Goal: Task Accomplishment & Management: Use online tool/utility

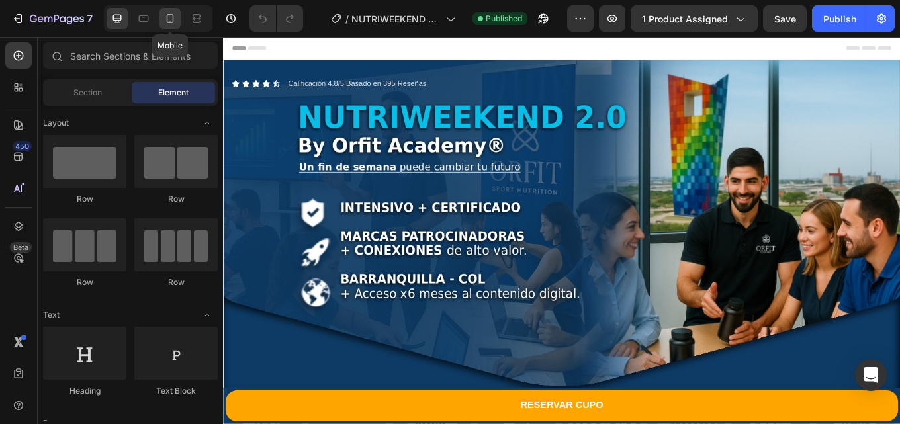
click at [170, 21] on icon at bounding box center [170, 18] width 7 height 9
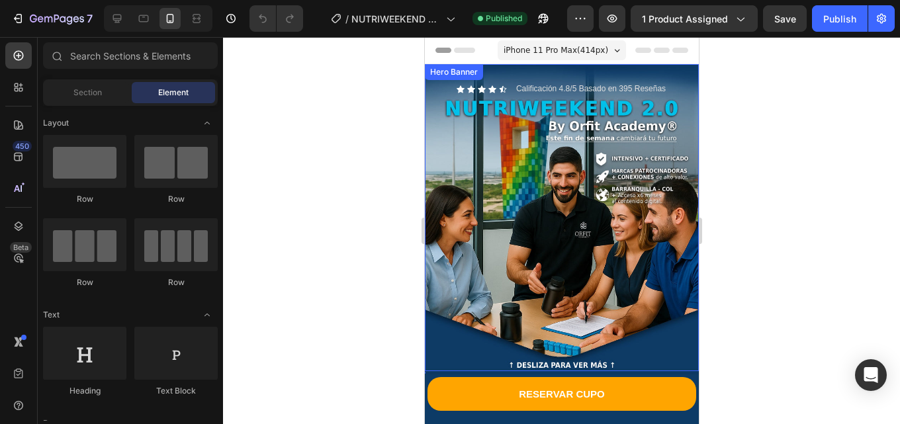
click at [534, 207] on div "Background Image" at bounding box center [561, 217] width 274 height 307
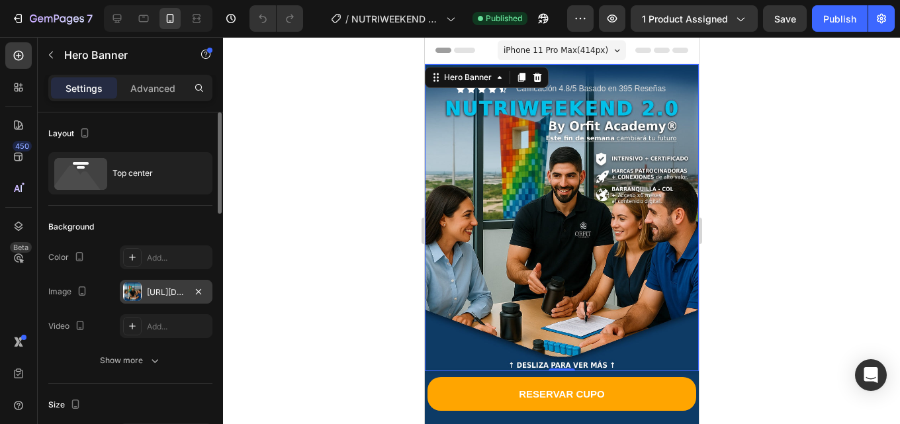
click at [169, 288] on div "[URL][DOMAIN_NAME]" at bounding box center [166, 292] width 38 height 12
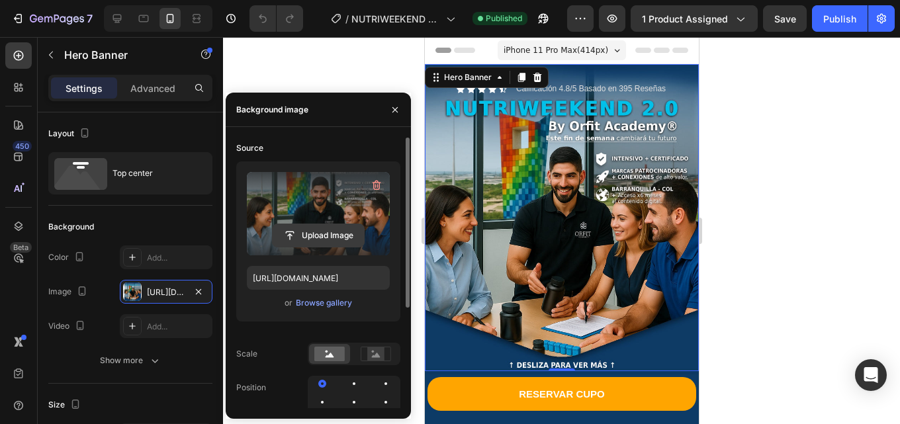
click at [312, 231] on input "file" at bounding box center [318, 235] width 91 height 22
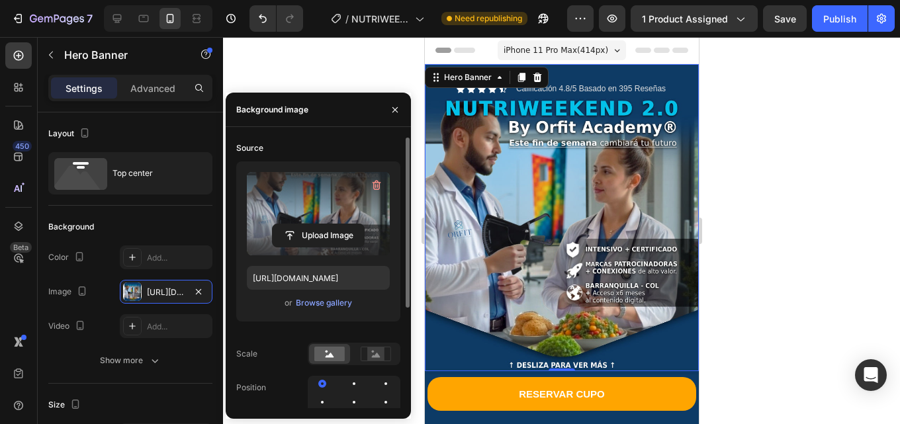
scroll to position [66, 0]
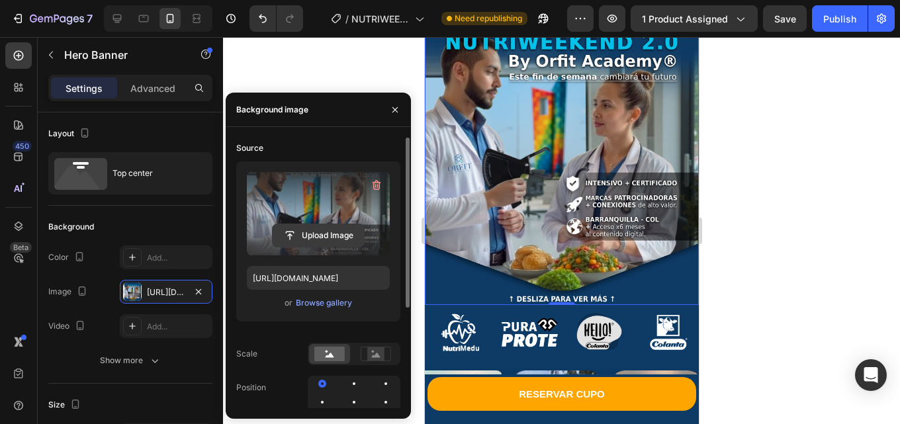
click at [322, 230] on input "file" at bounding box center [318, 235] width 91 height 22
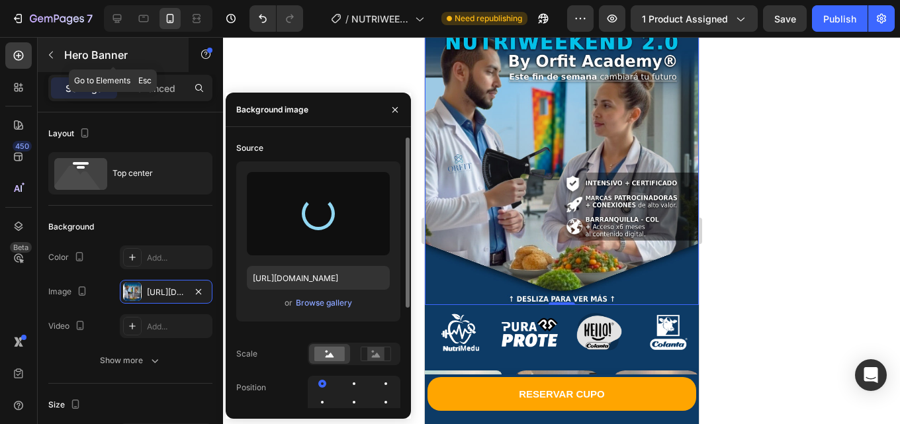
type input "[URL][DOMAIN_NAME]"
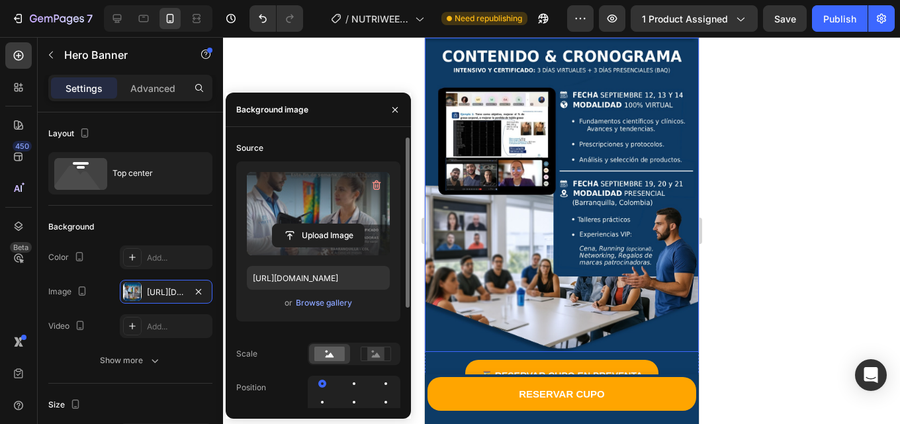
scroll to position [1124, 0]
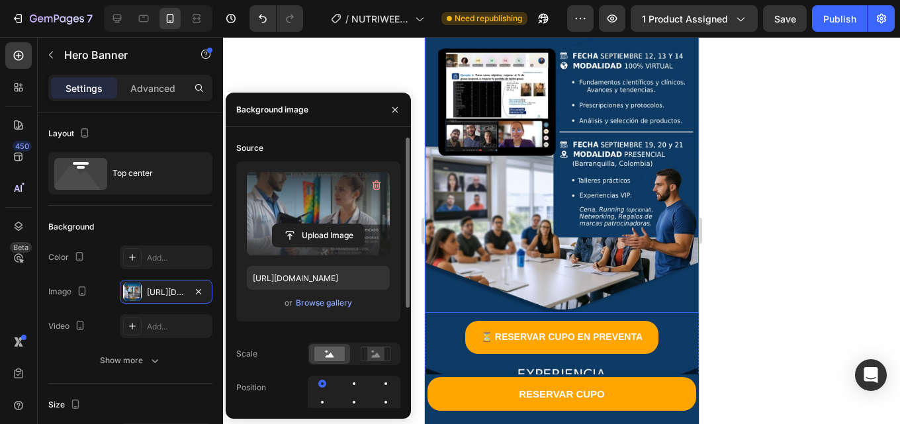
click at [558, 195] on img at bounding box center [561, 156] width 274 height 314
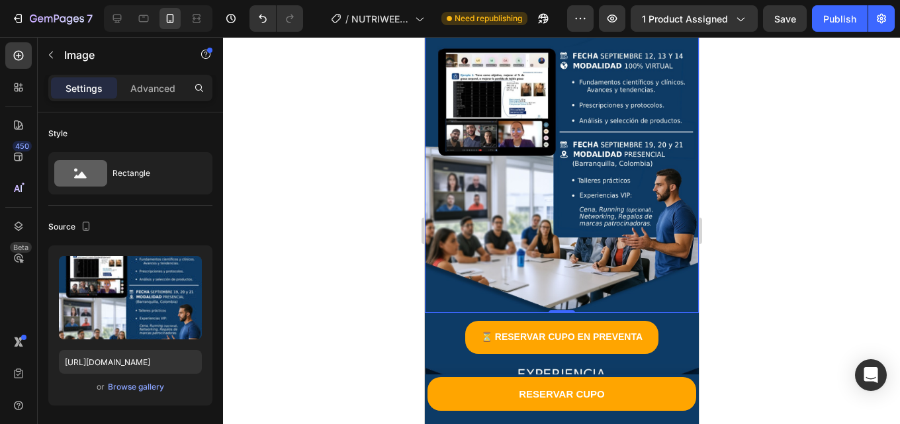
scroll to position [992, 0]
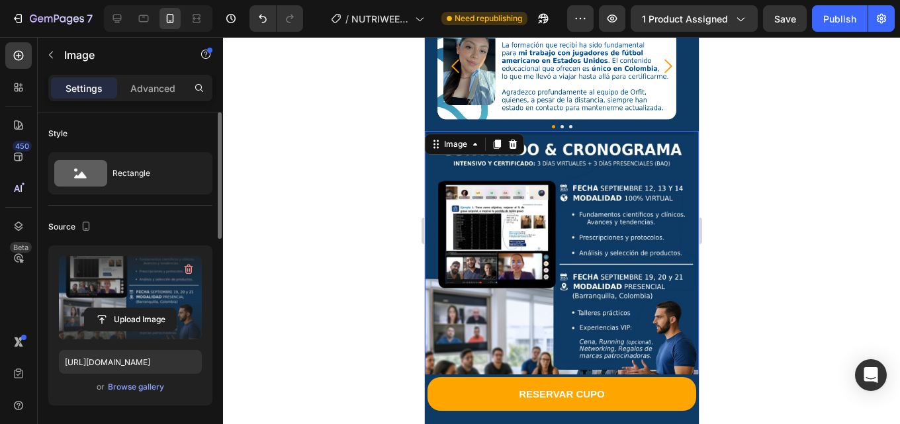
click at [149, 294] on label at bounding box center [130, 297] width 143 height 83
click at [149, 308] on input "file" at bounding box center [130, 319] width 91 height 22
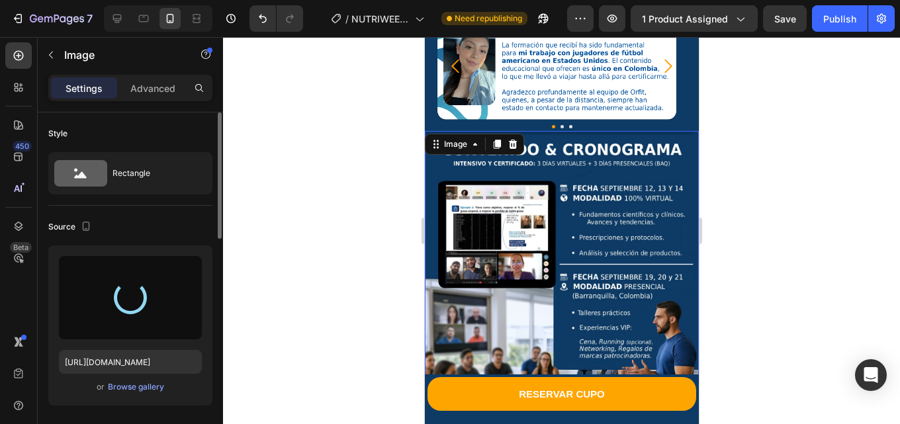
type input "[URL][DOMAIN_NAME]"
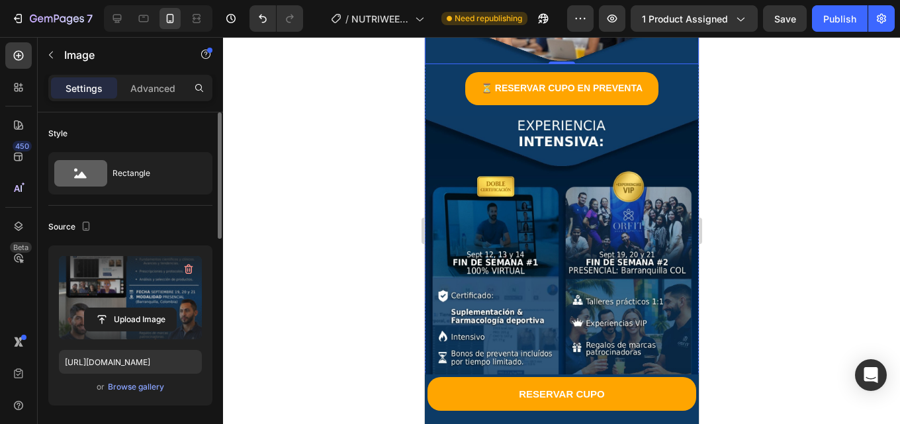
scroll to position [1389, 0]
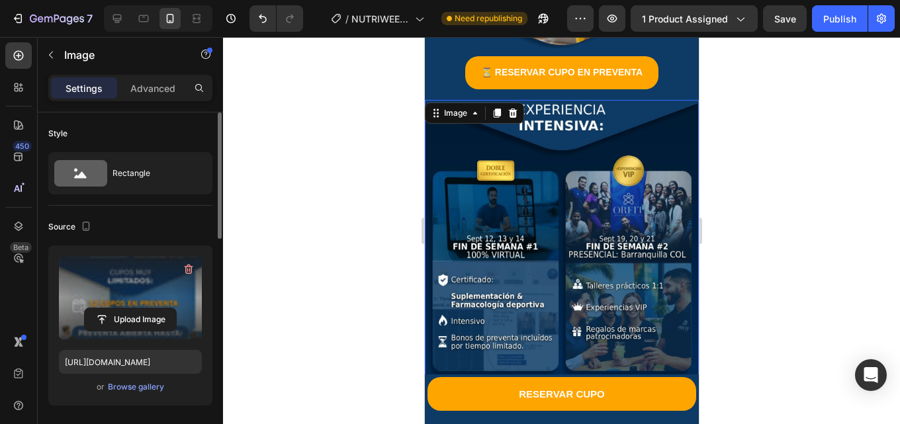
click at [155, 278] on label at bounding box center [130, 297] width 143 height 83
click at [155, 308] on input "file" at bounding box center [130, 319] width 91 height 22
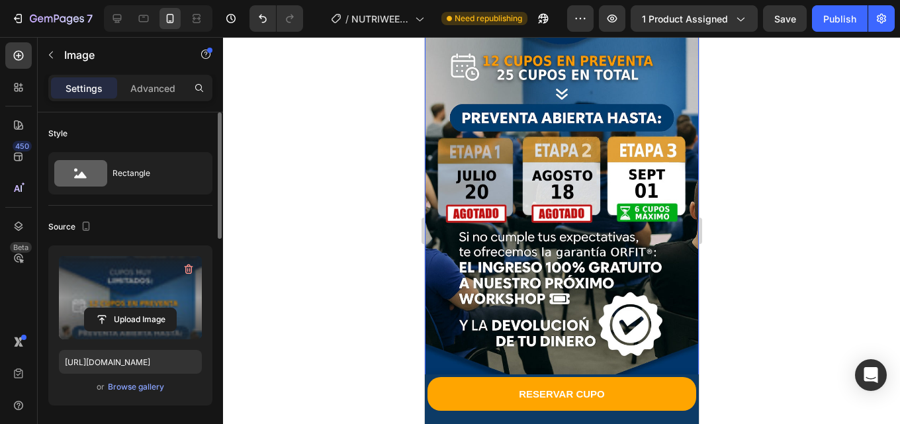
scroll to position [1455, 0]
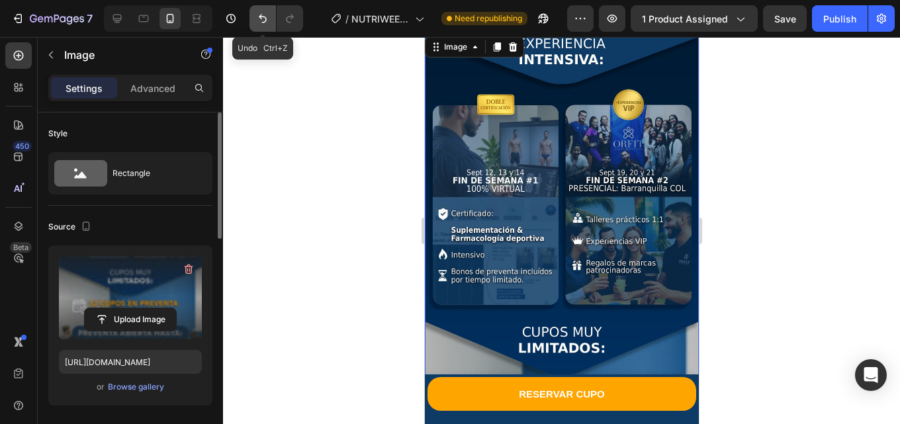
click at [267, 21] on icon "Undo/Redo" at bounding box center [262, 18] width 13 height 13
click at [124, 18] on icon at bounding box center [116, 18] width 13 height 13
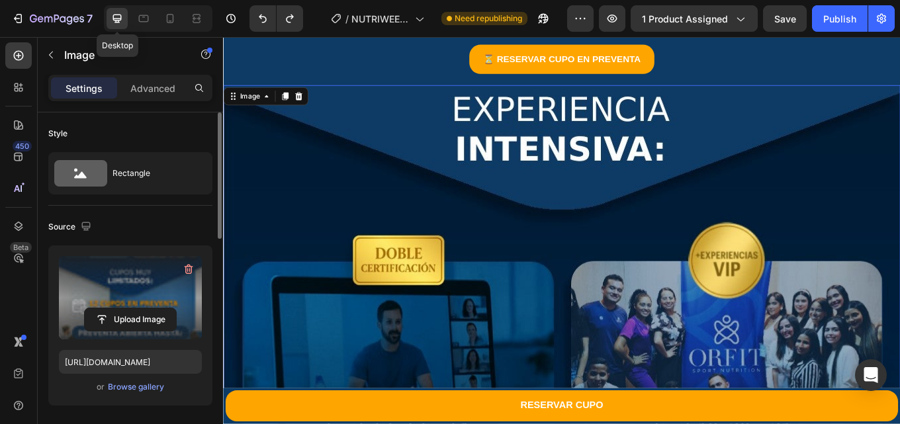
scroll to position [3297, 0]
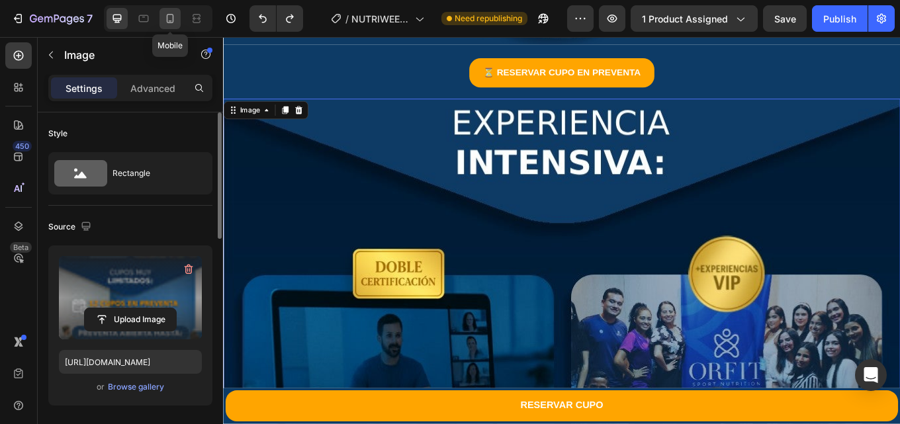
click at [169, 19] on icon at bounding box center [169, 18] width 13 height 13
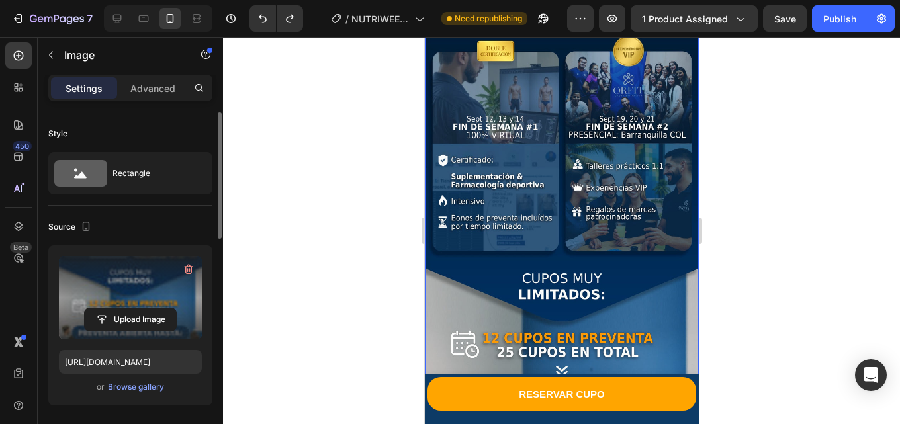
scroll to position [1372, 0]
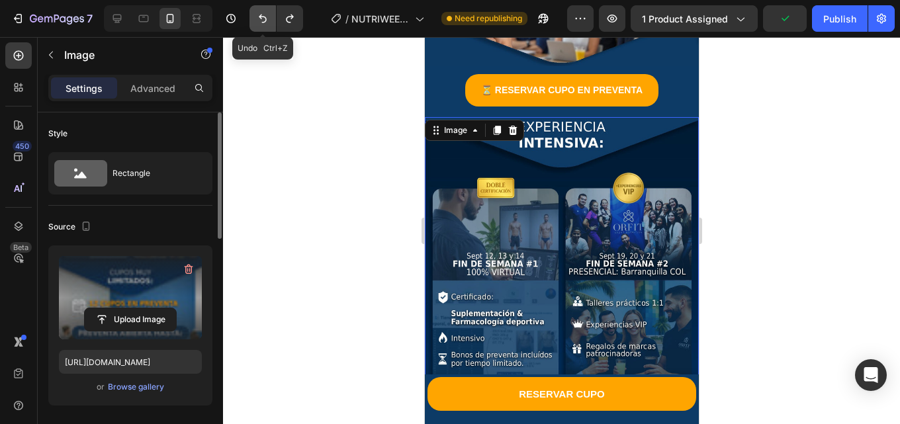
click at [268, 18] on icon "Undo/Redo" at bounding box center [262, 18] width 13 height 13
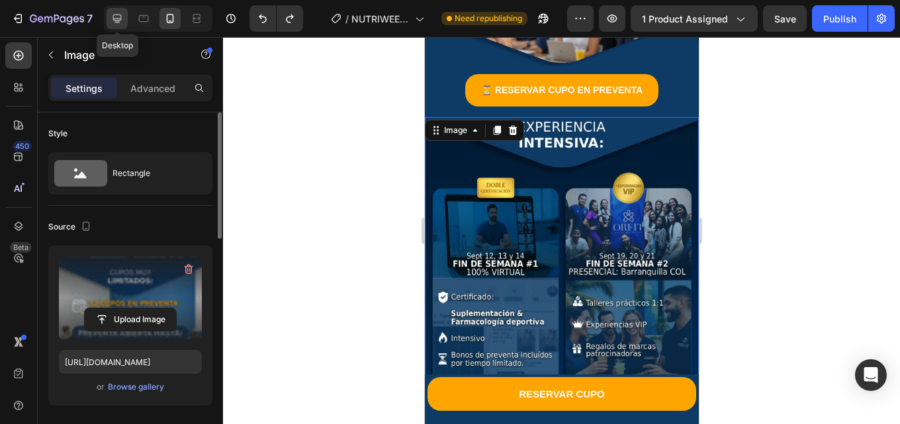
click at [118, 13] on icon at bounding box center [116, 18] width 13 height 13
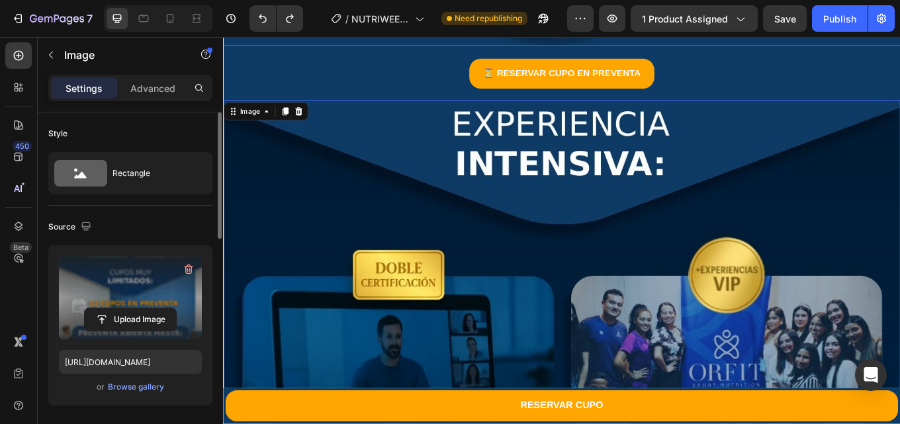
scroll to position [3297, 0]
click at [166, 284] on label at bounding box center [130, 297] width 143 height 83
click at [166, 308] on input "file" at bounding box center [130, 319] width 91 height 22
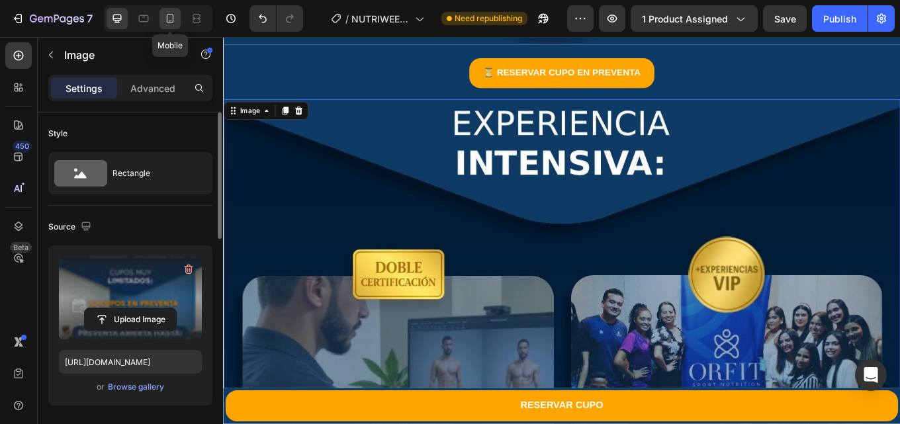
click at [177, 19] on div at bounding box center [169, 18] width 21 height 21
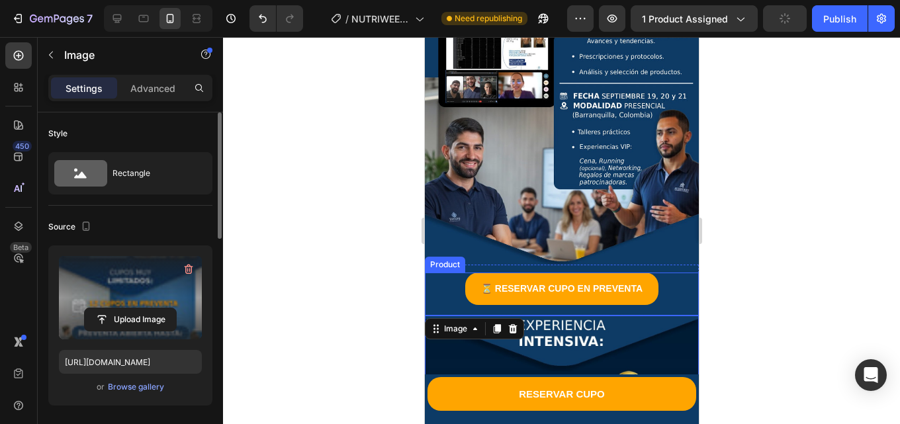
scroll to position [1041, 0]
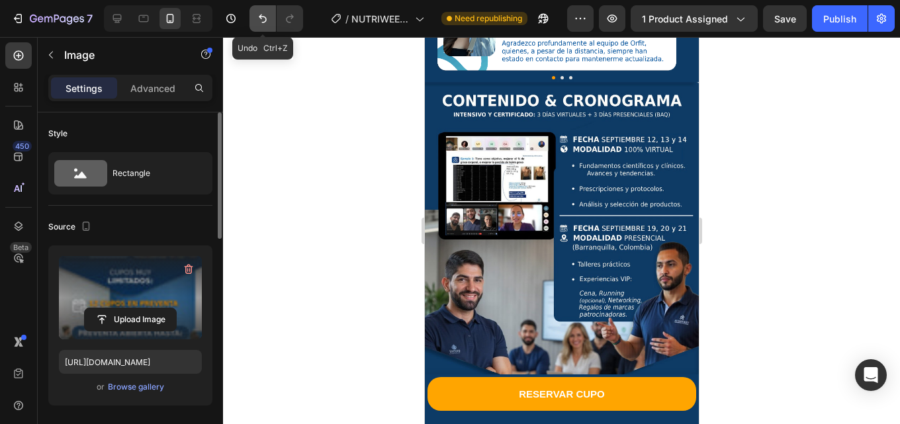
click at [259, 24] on icon "Undo/Redo" at bounding box center [262, 18] width 13 height 13
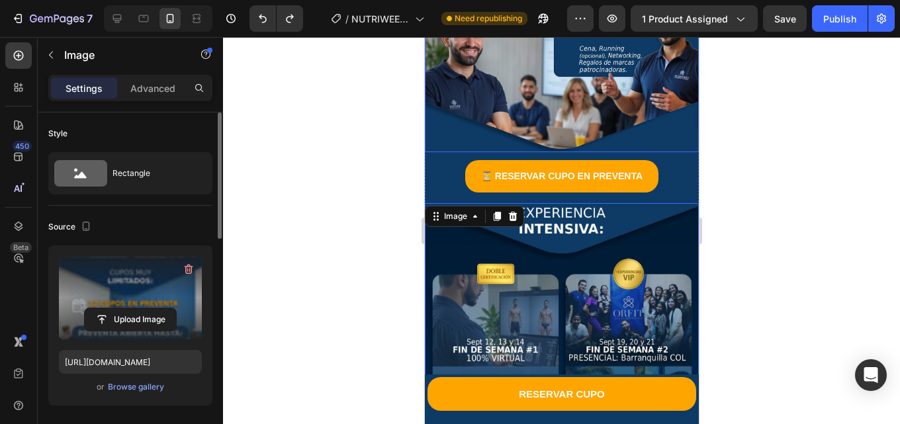
scroll to position [1306, 0]
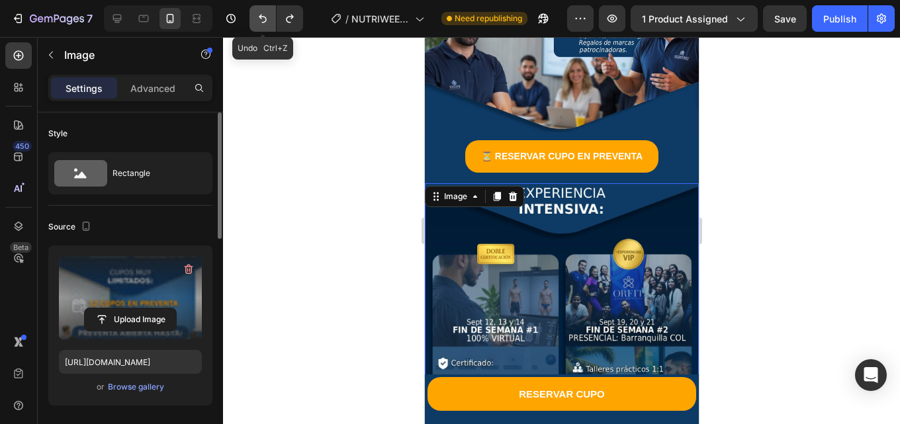
click at [264, 25] on button "Undo/Redo" at bounding box center [262, 18] width 26 height 26
type input "[URL][DOMAIN_NAME]"
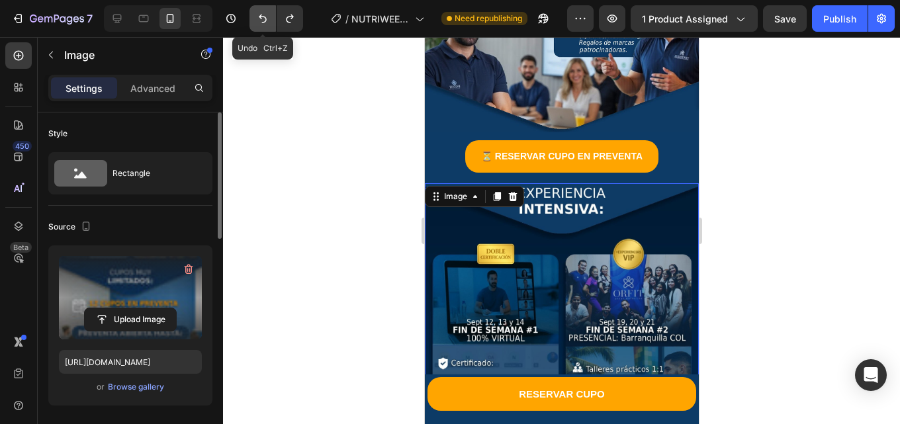
click at [264, 25] on button "Undo/Redo" at bounding box center [262, 18] width 26 height 26
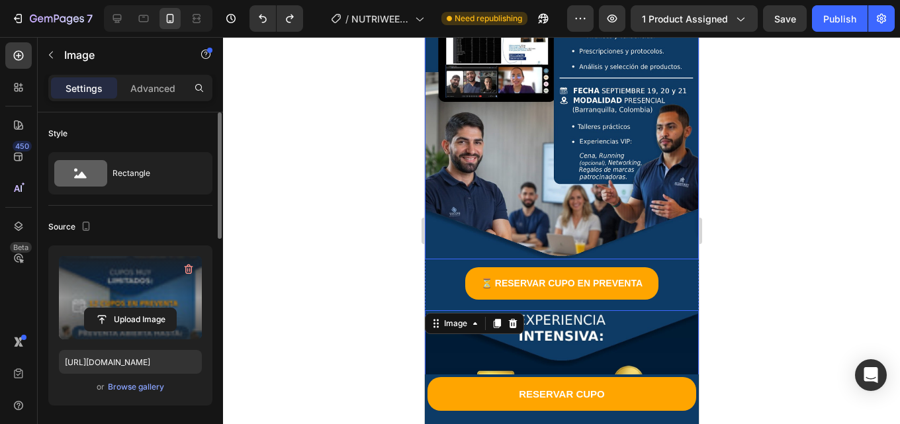
scroll to position [1107, 0]
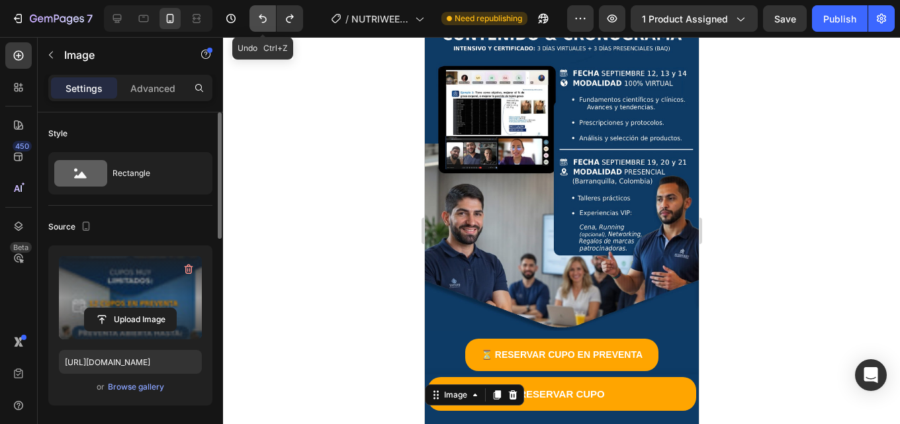
click at [253, 16] on button "Undo/Redo" at bounding box center [262, 18] width 26 height 26
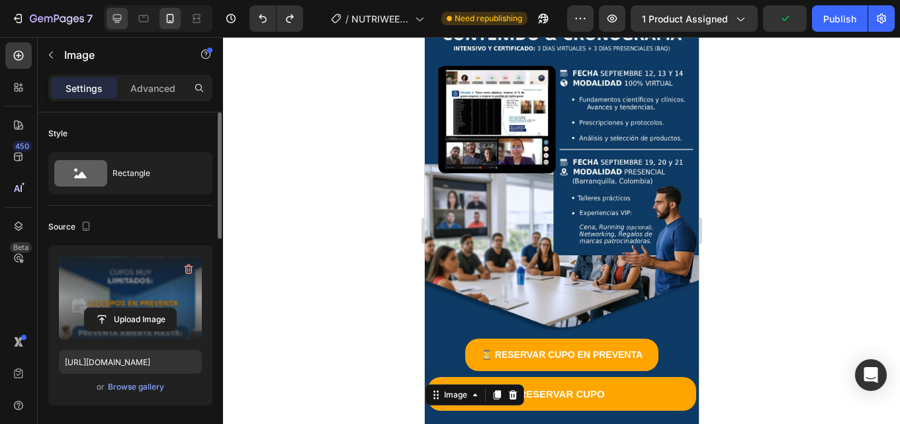
click at [118, 17] on icon at bounding box center [116, 18] width 13 height 13
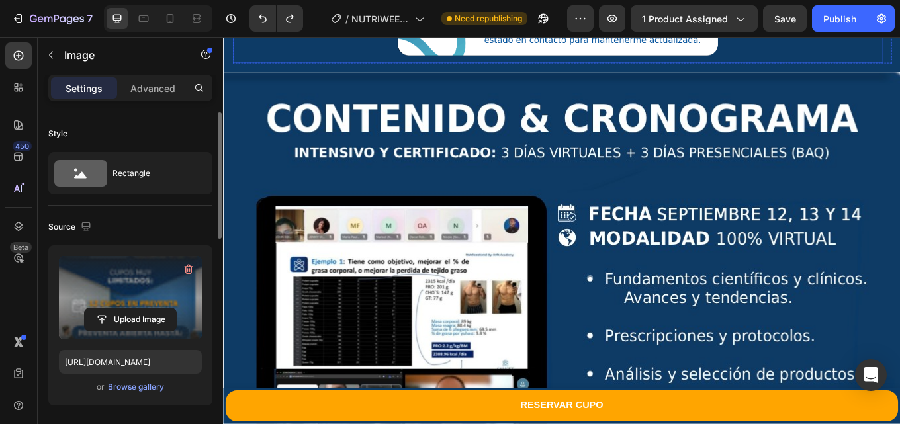
scroll to position [2447, 0]
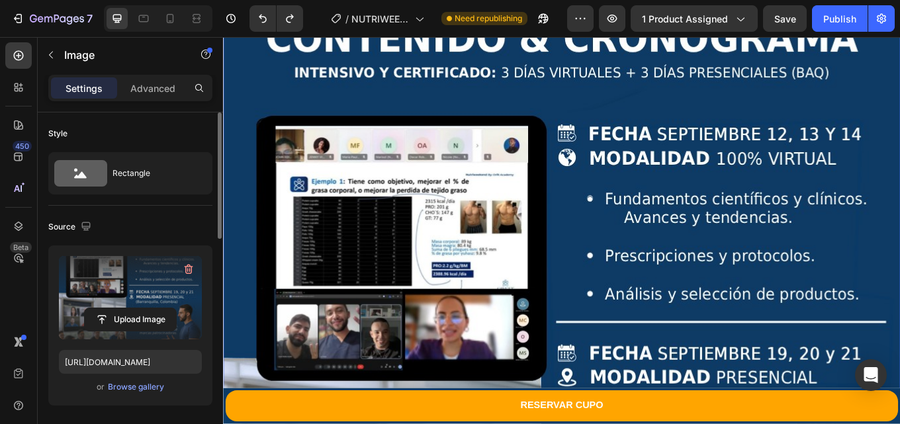
click at [130, 285] on label at bounding box center [130, 297] width 143 height 83
click at [130, 308] on input "file" at bounding box center [130, 319] width 91 height 22
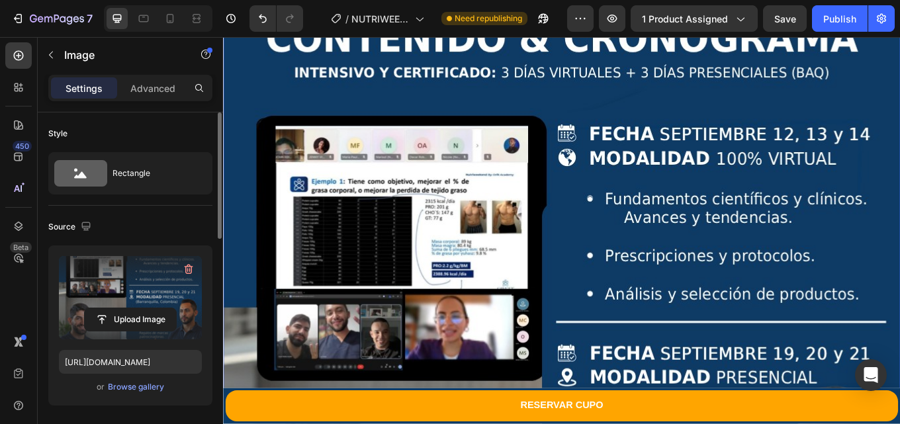
type input "[URL][DOMAIN_NAME]"
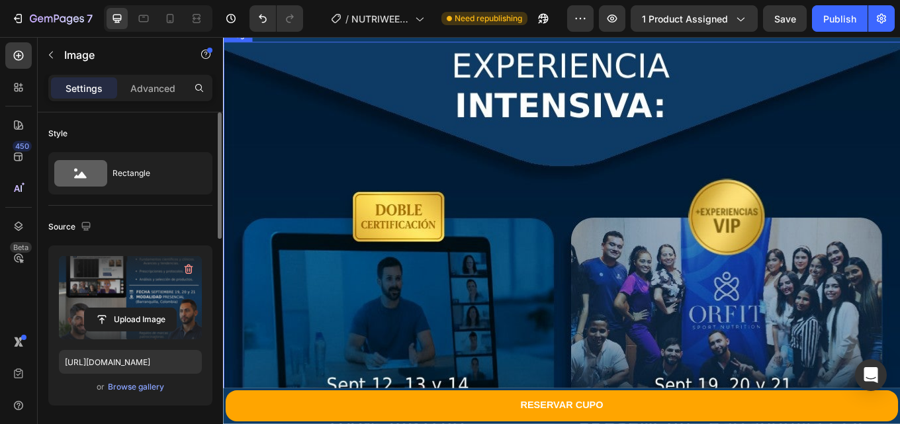
scroll to position [3373, 0]
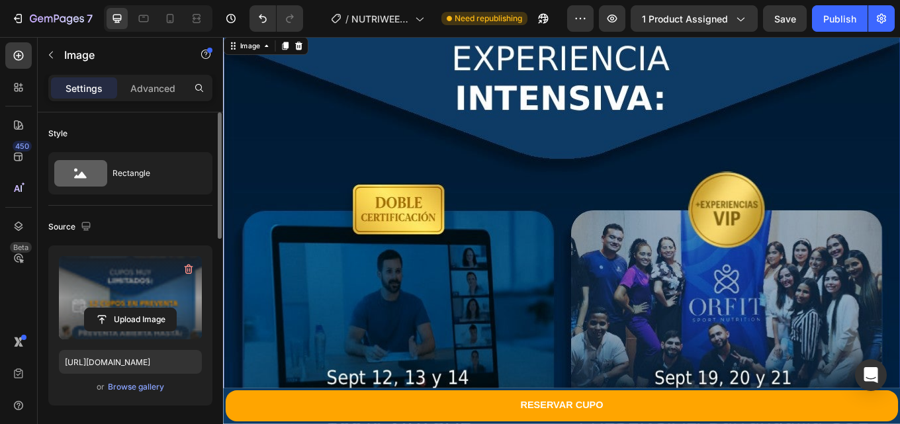
click at [81, 302] on label at bounding box center [130, 297] width 143 height 83
click at [85, 308] on input "file" at bounding box center [130, 319] width 91 height 22
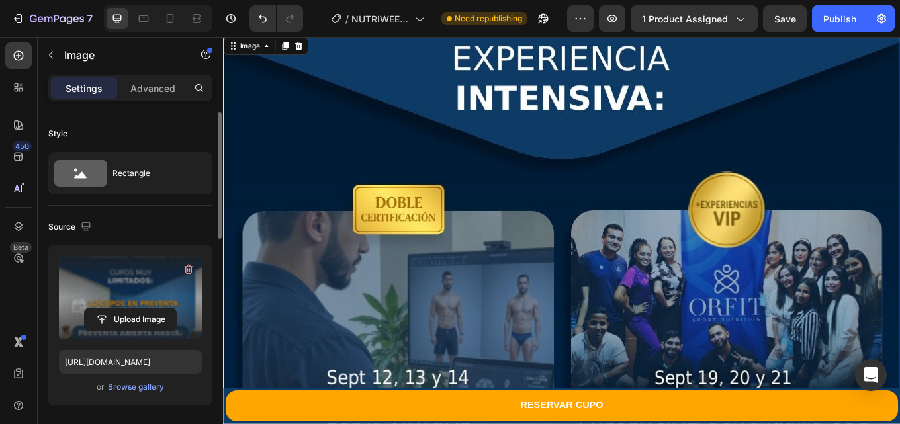
type input "[URL][DOMAIN_NAME]"
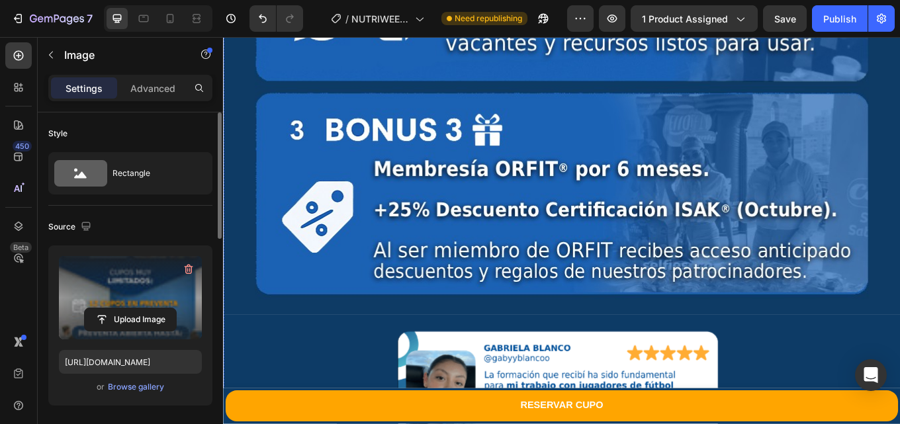
scroll to position [1860, 0]
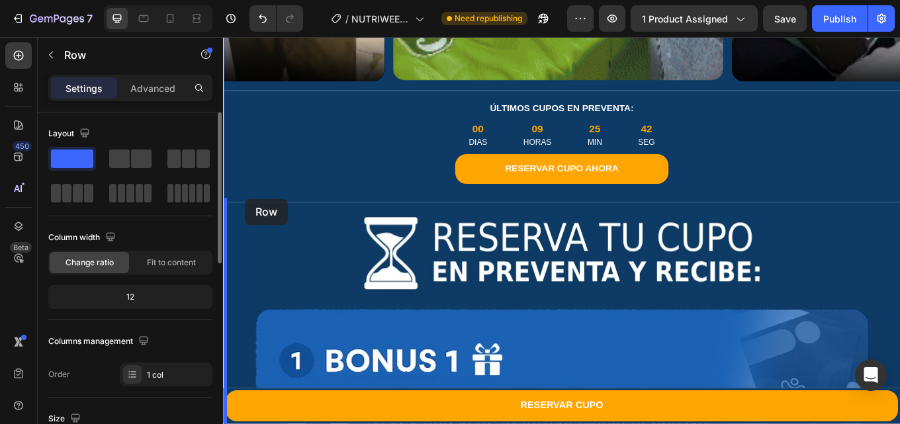
scroll to position [1066, 0]
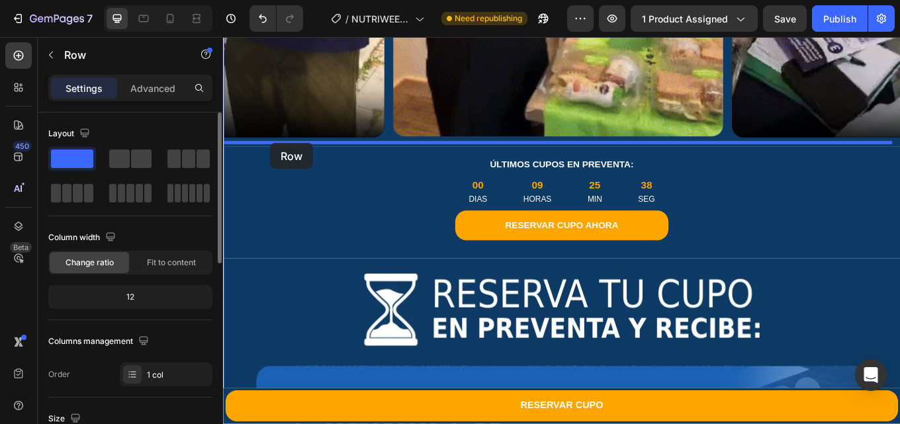
drag, startPoint x: 240, startPoint y: 335, endPoint x: 278, endPoint y: 161, distance: 178.0
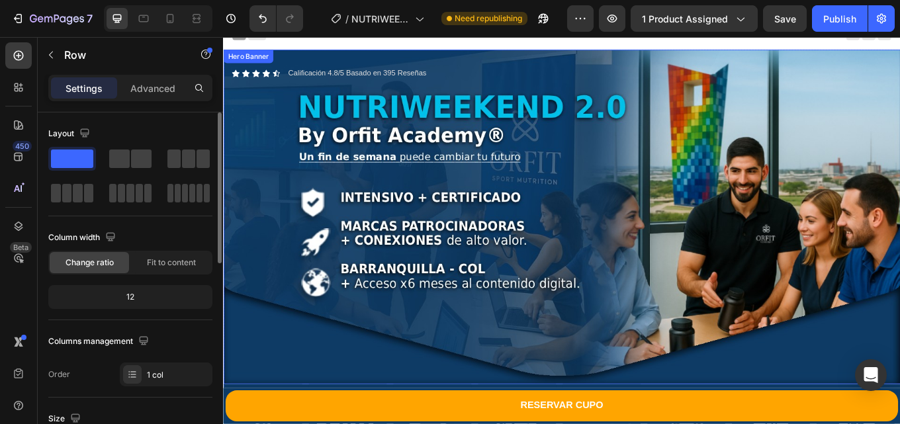
scroll to position [0, 0]
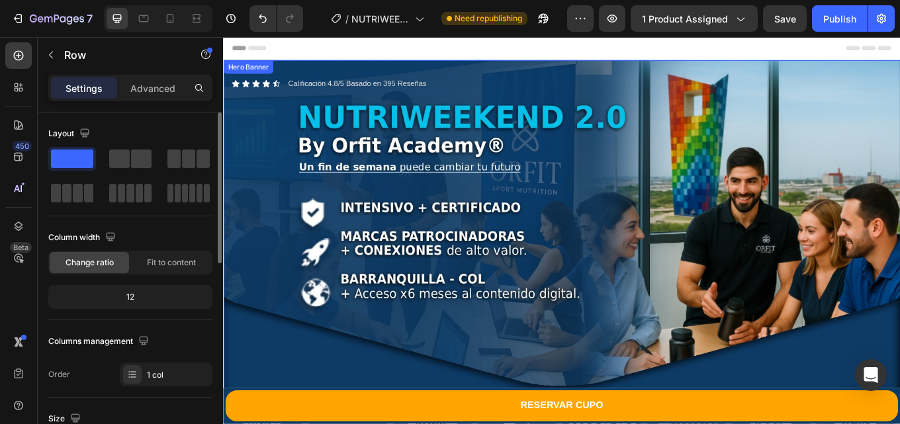
click at [719, 224] on div "Background Image" at bounding box center [620, 260] width 794 height 392
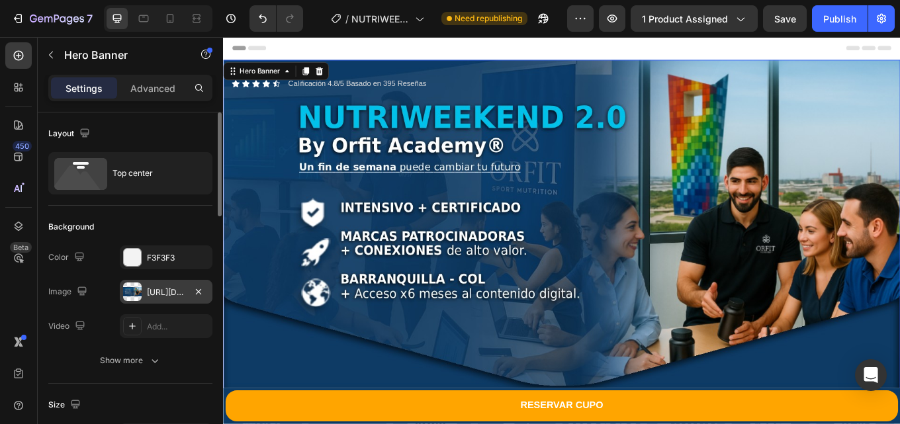
click at [165, 291] on div "[URL][DOMAIN_NAME]" at bounding box center [166, 292] width 38 height 12
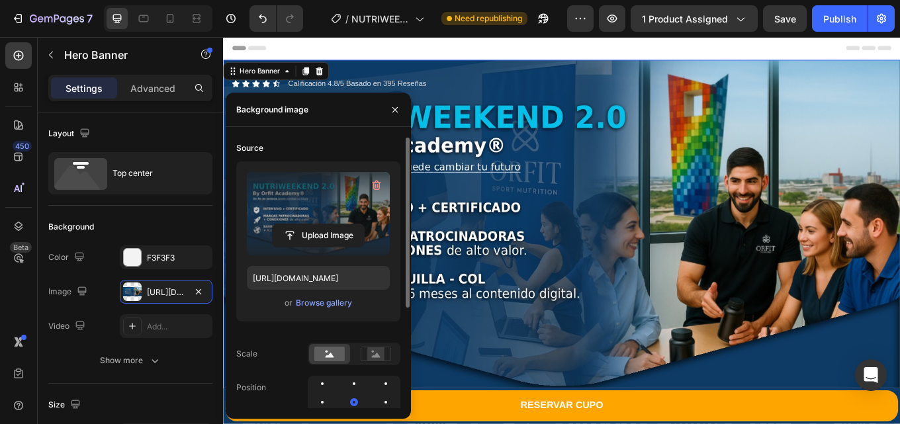
click at [321, 204] on label at bounding box center [318, 213] width 143 height 83
click at [321, 224] on input "file" at bounding box center [318, 235] width 91 height 22
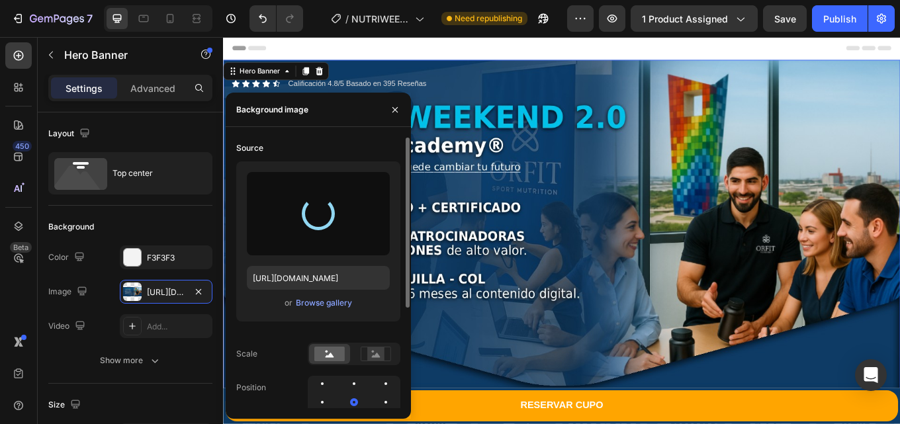
type input "[URL][DOMAIN_NAME]"
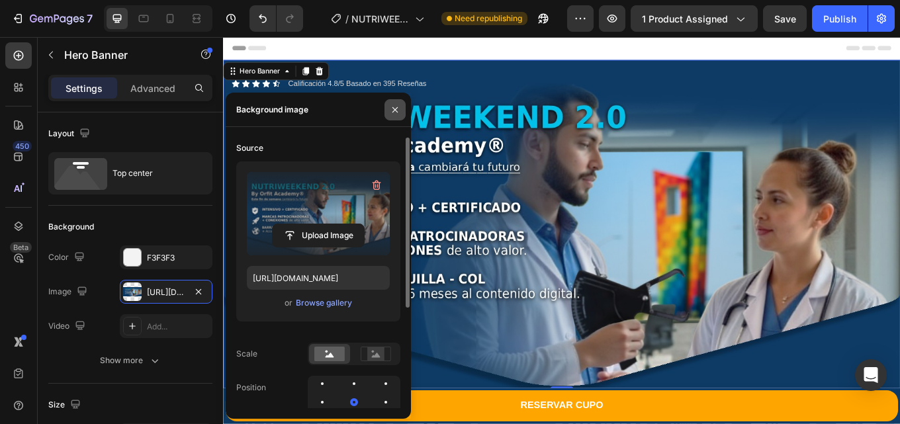
click at [391, 108] on icon "button" at bounding box center [395, 110] width 11 height 11
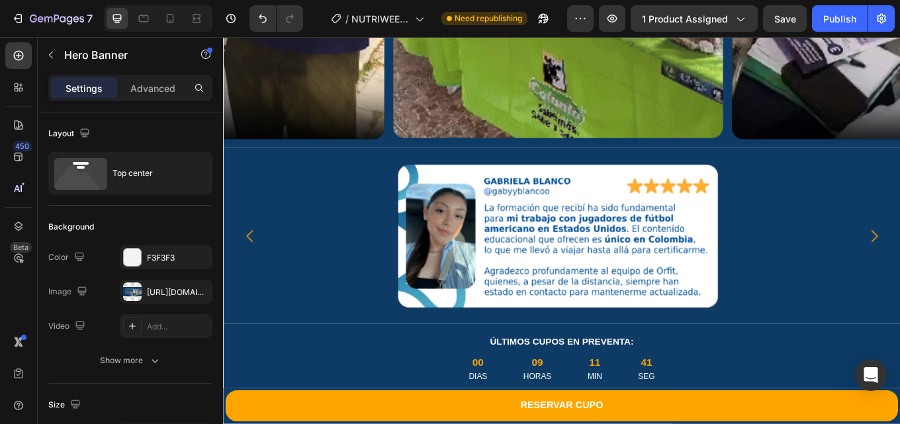
scroll to position [1124, 0]
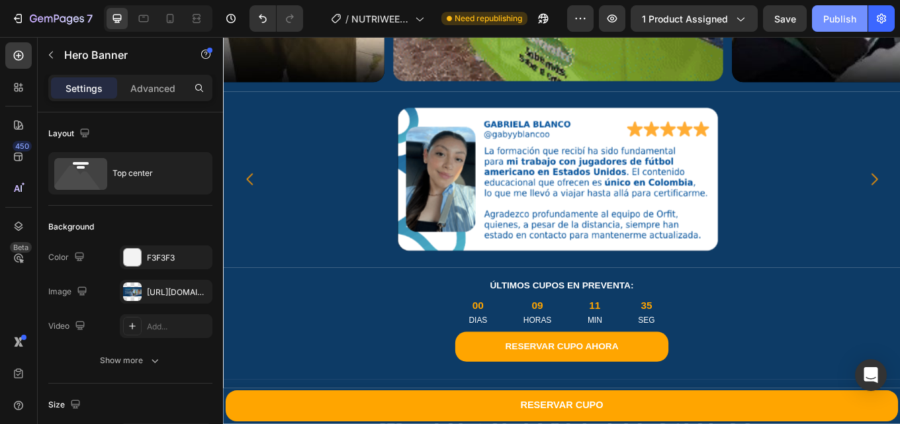
click at [826, 21] on div "Publish" at bounding box center [839, 19] width 33 height 14
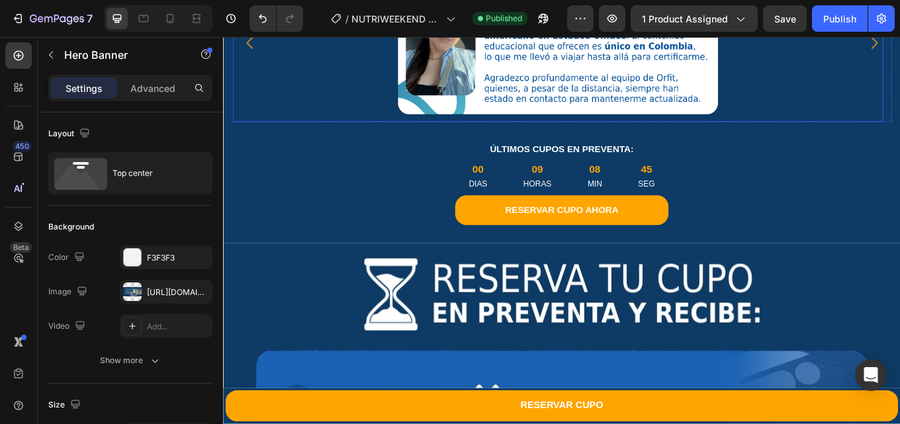
scroll to position [1323, 0]
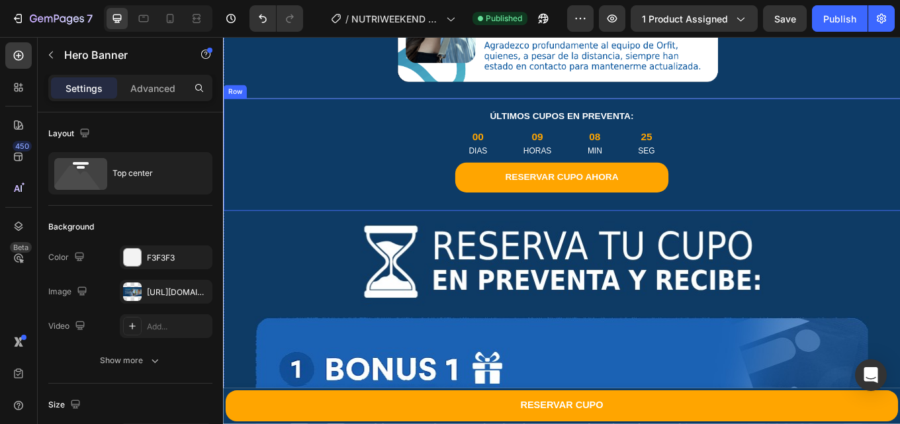
click at [235, 109] on div "ÚLTIMOS CUPOS EN PREVENTA: Text Block 00 [PERSON_NAME] 09 HORAS 08 MIN 25 SEG C…" at bounding box center [620, 174] width 794 height 131
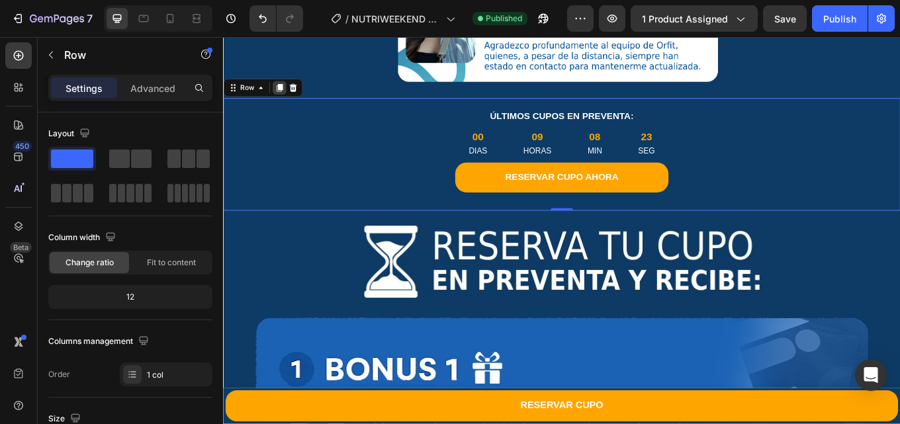
click at [288, 93] on icon at bounding box center [288, 97] width 7 height 9
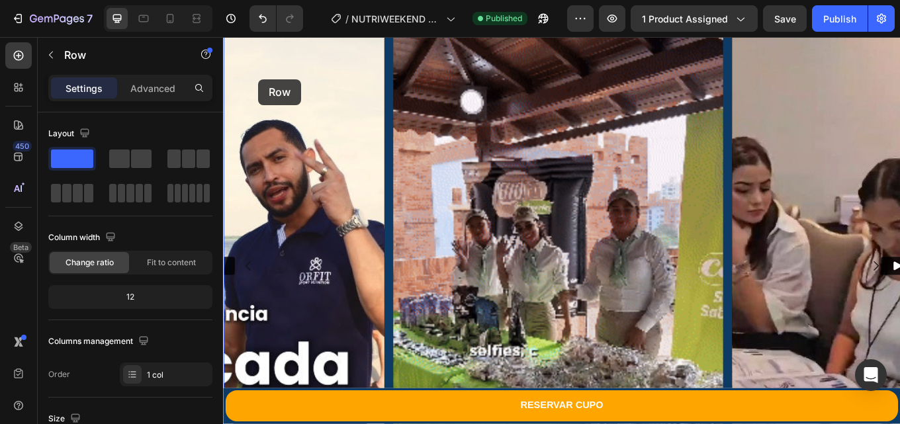
scroll to position [0, 0]
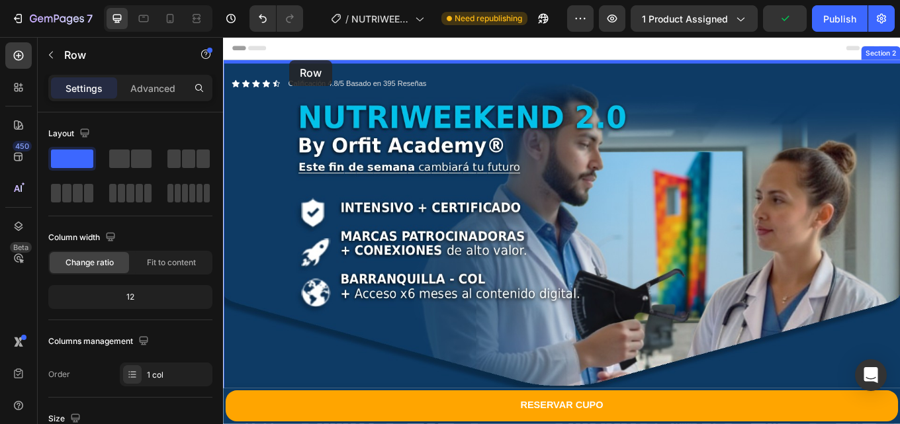
drag, startPoint x: 246, startPoint y: 222, endPoint x: 300, endPoint y: 64, distance: 166.5
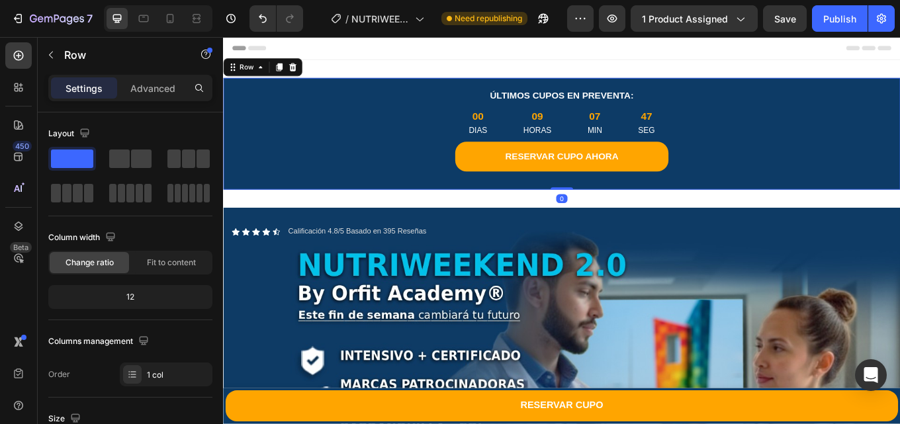
drag, startPoint x: 613, startPoint y: 213, endPoint x: 584, endPoint y: 51, distance: 164.6
click at [616, 106] on div "ÚLTIMOS CUPOS EN PREVENTA: Text Block 00 [PERSON_NAME] 09 HORAS 07 MIN 47 SEG C…" at bounding box center [620, 150] width 794 height 131
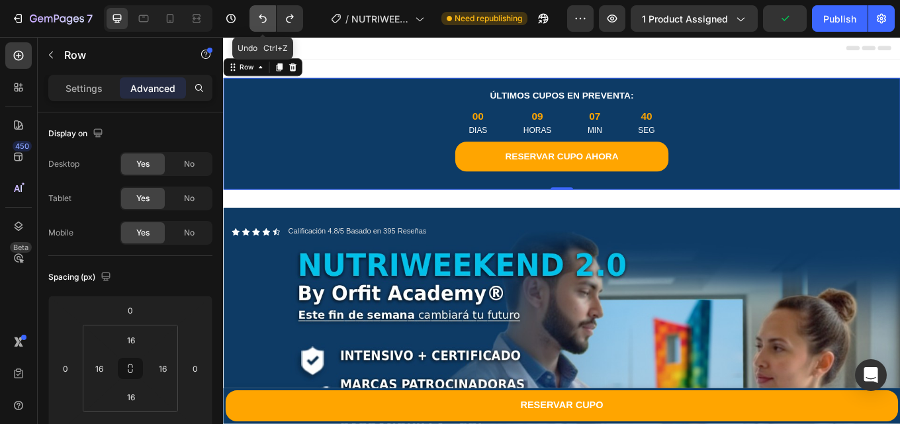
click at [261, 17] on icon "Undo/Redo" at bounding box center [263, 19] width 8 height 9
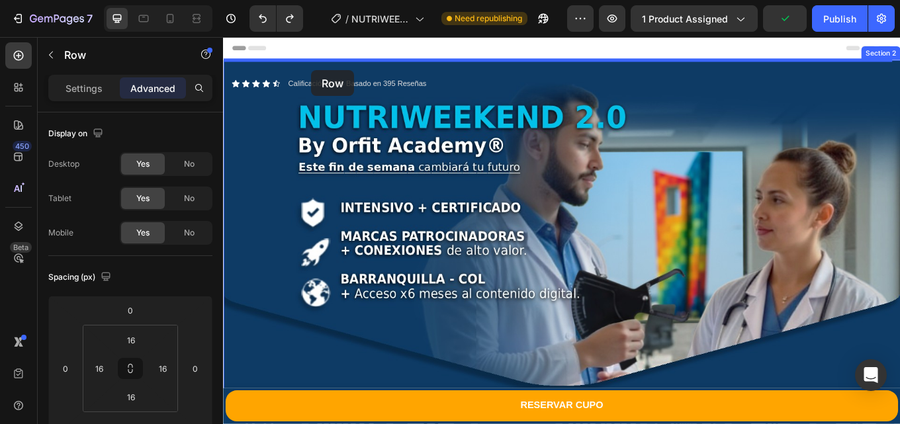
drag, startPoint x: 239, startPoint y: 163, endPoint x: 326, endPoint y: 76, distance: 122.5
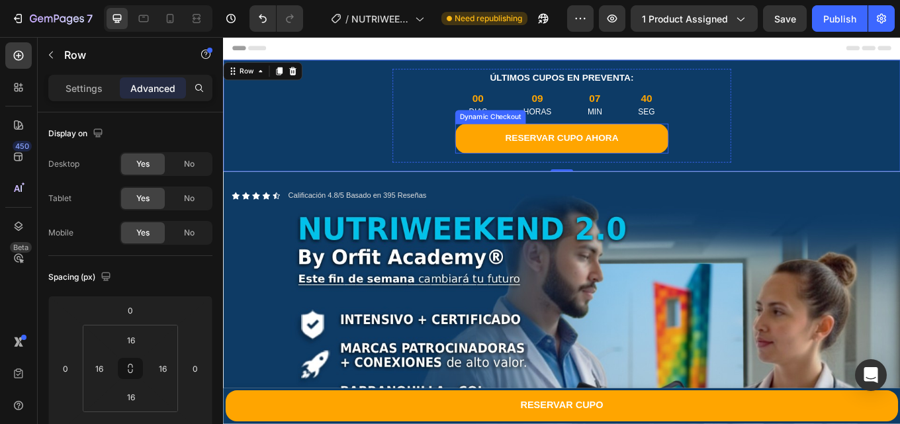
click at [503, 134] on div "Dynamic Checkout" at bounding box center [535, 131] width 77 height 12
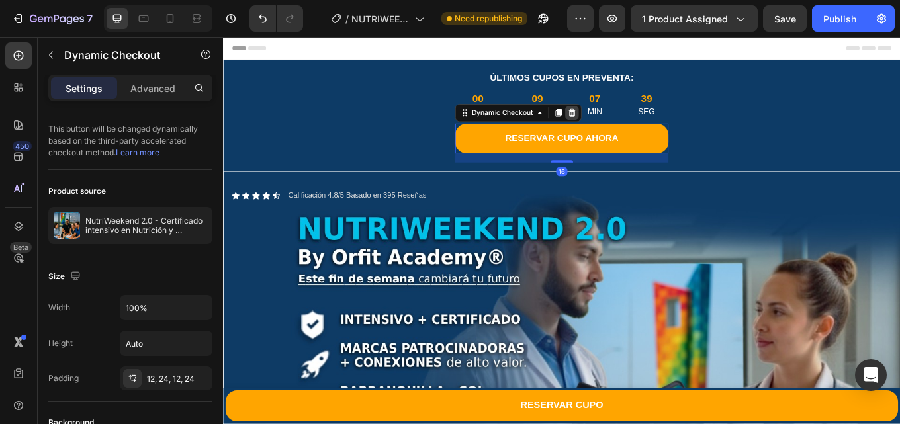
click at [626, 129] on icon at bounding box center [631, 126] width 11 height 11
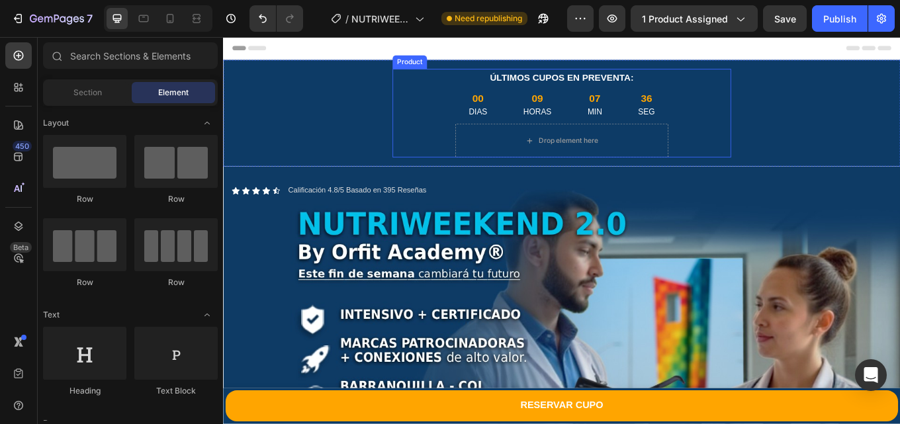
click at [482, 157] on div "ÚLTIMOS CUPOS EN PREVENTA: Text Block 00 [PERSON_NAME] 09 HORAS 07 MIN 36 SEG C…" at bounding box center [619, 127] width 397 height 104
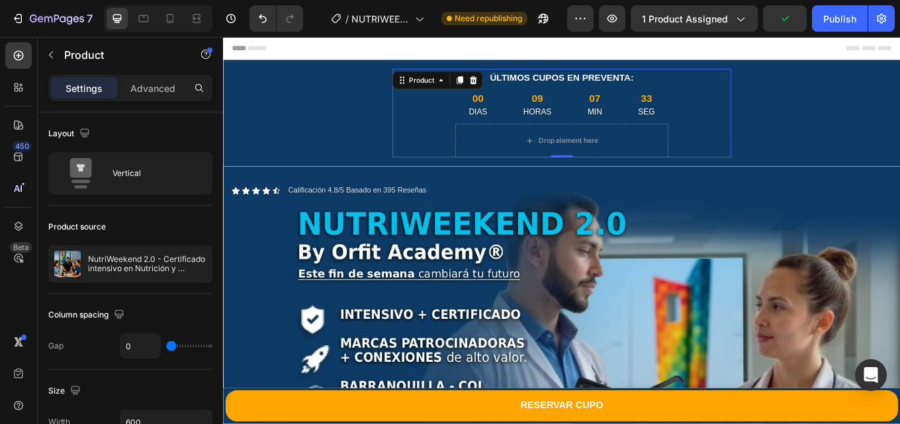
click at [467, 126] on div "ÚLTIMOS CUPOS EN PREVENTA: Text Block 00 [PERSON_NAME] 09 HORAS 07 MIN 33 SEG C…" at bounding box center [619, 127] width 397 height 104
click at [446, 93] on div "Product" at bounding box center [455, 88] width 35 height 12
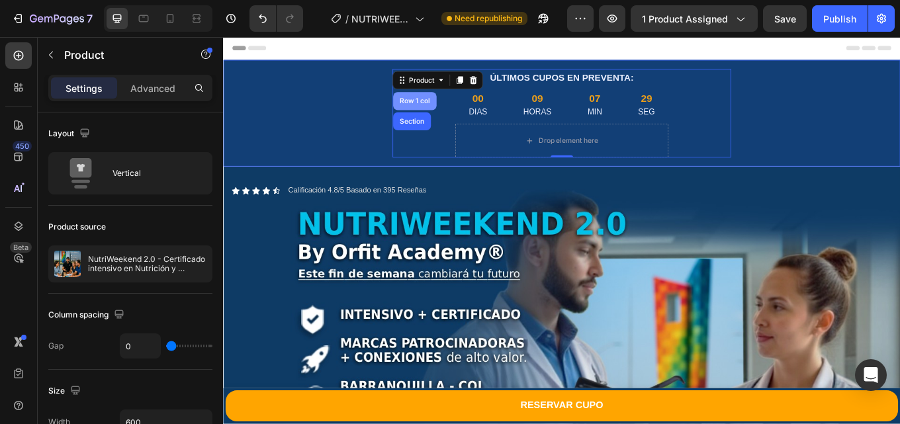
click at [452, 116] on div "Row 1 col" at bounding box center [447, 112] width 51 height 21
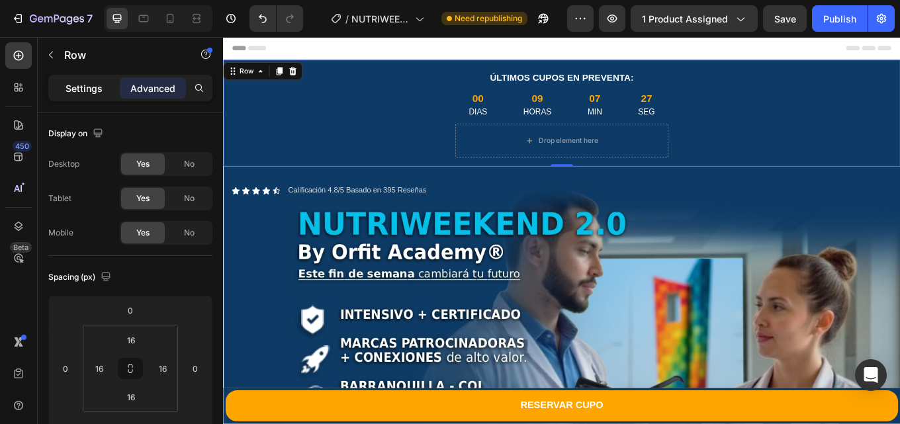
click at [81, 84] on p "Settings" at bounding box center [83, 88] width 37 height 14
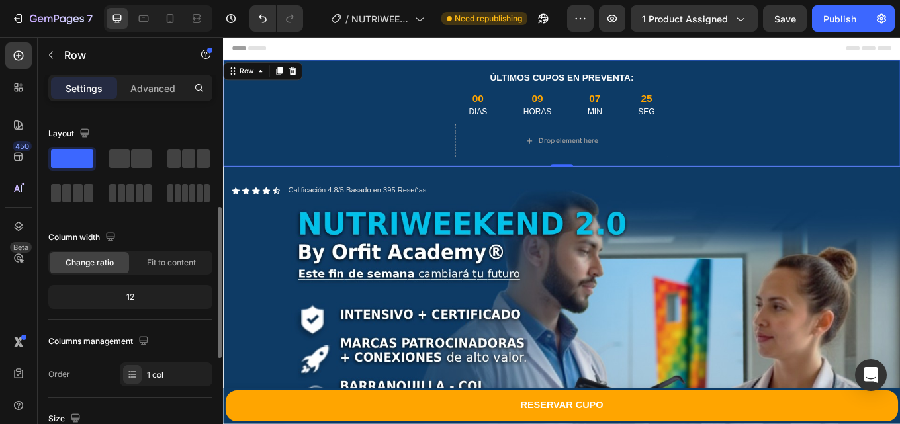
scroll to position [66, 0]
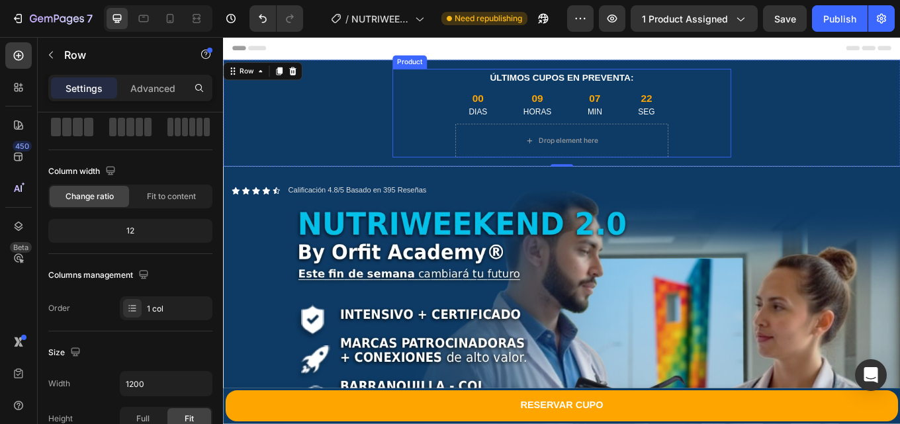
click at [758, 152] on div "ÚLTIMOS CUPOS EN PREVENTA: Text Block 00 [PERSON_NAME] 09 HORAS 07 MIN 22 SEG C…" at bounding box center [619, 127] width 397 height 104
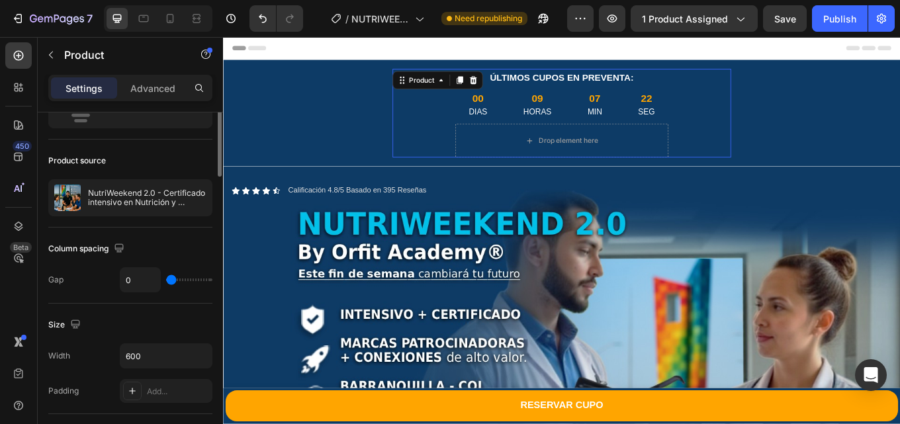
scroll to position [0, 0]
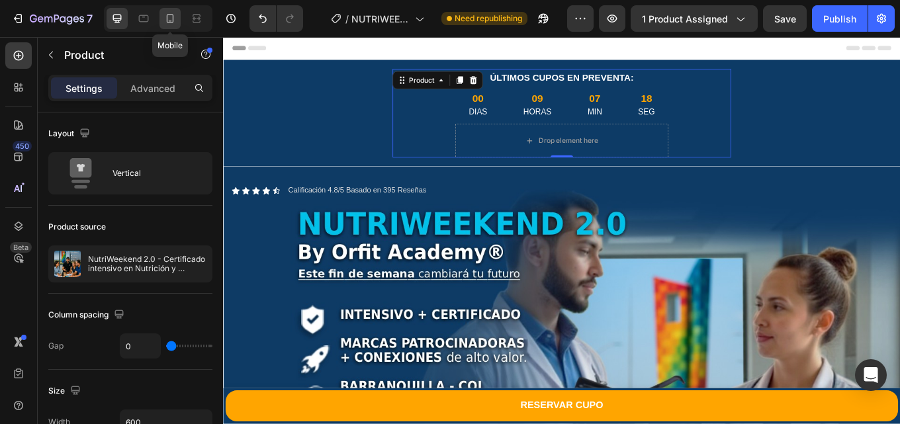
click at [171, 20] on icon at bounding box center [169, 18] width 13 height 13
type input "4"
type input "100%"
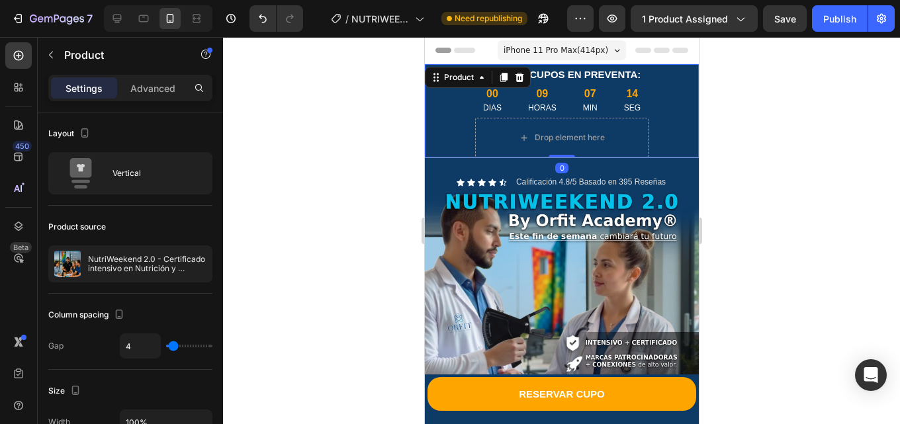
drag, startPoint x: 556, startPoint y: 157, endPoint x: 559, endPoint y: 108, distance: 49.0
click at [559, 108] on div "ÚLTIMOS CUPOS EN PREVENTA: Text Block 00 [PERSON_NAME] 09 HORAS 07 MIN 14 SEG C…" at bounding box center [561, 110] width 274 height 93
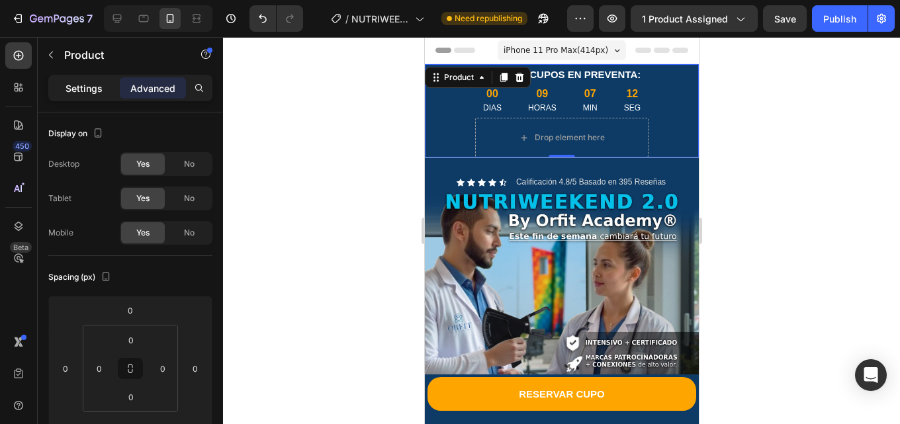
click at [104, 83] on div "Settings" at bounding box center [84, 87] width 66 height 21
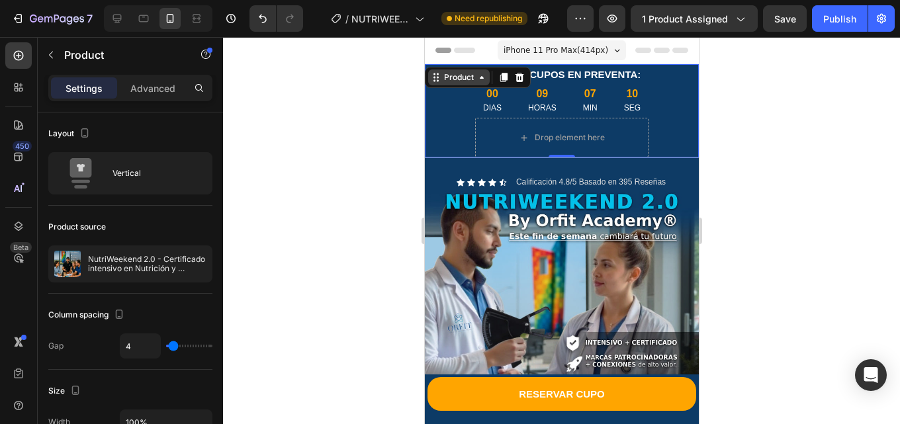
click at [444, 76] on div "Product" at bounding box center [458, 77] width 35 height 12
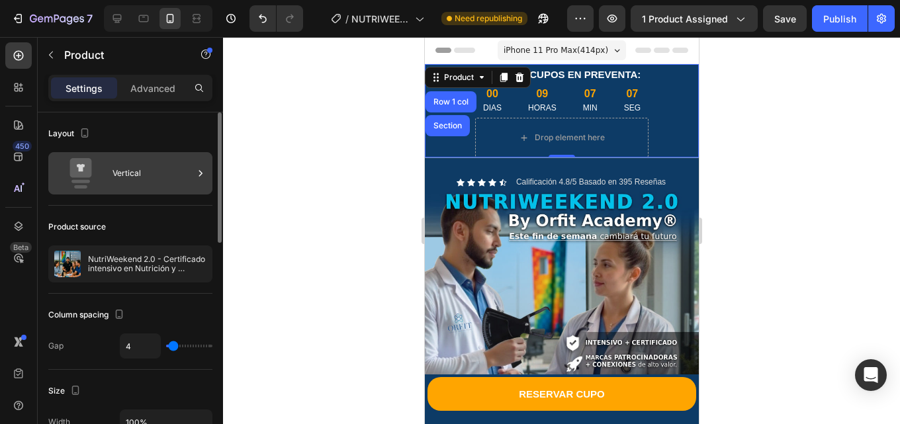
click at [145, 180] on div "Vertical" at bounding box center [152, 173] width 81 height 30
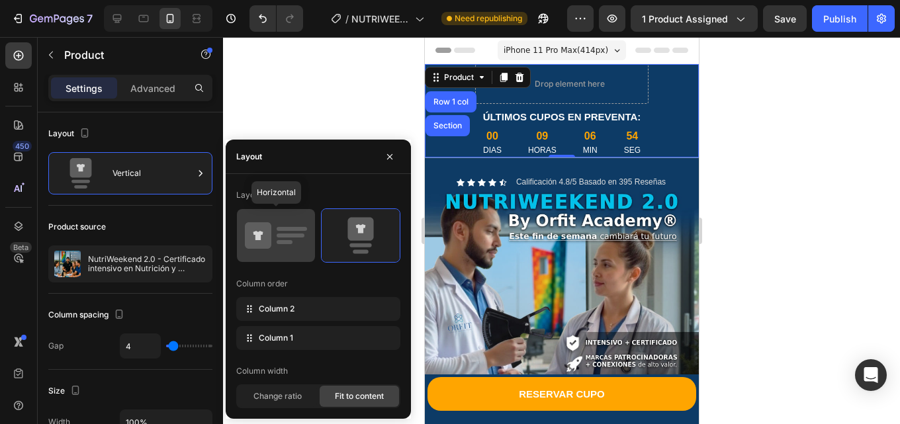
click at [298, 247] on icon at bounding box center [276, 235] width 62 height 37
type input "32"
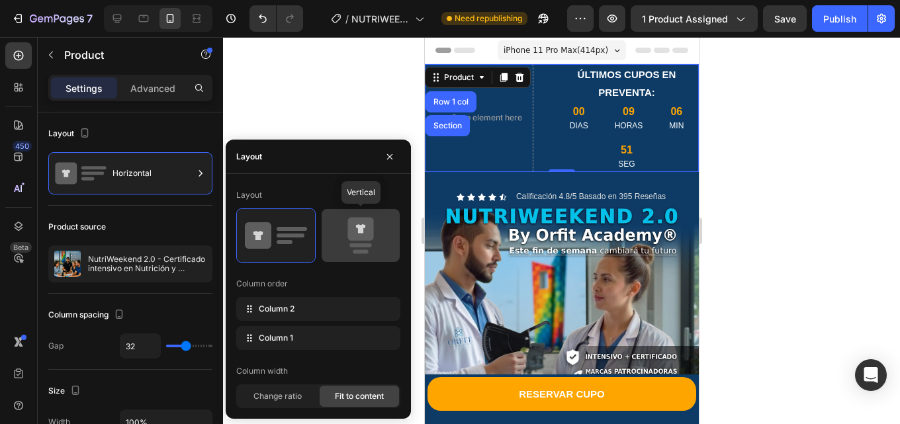
click at [359, 239] on icon at bounding box center [360, 229] width 26 height 23
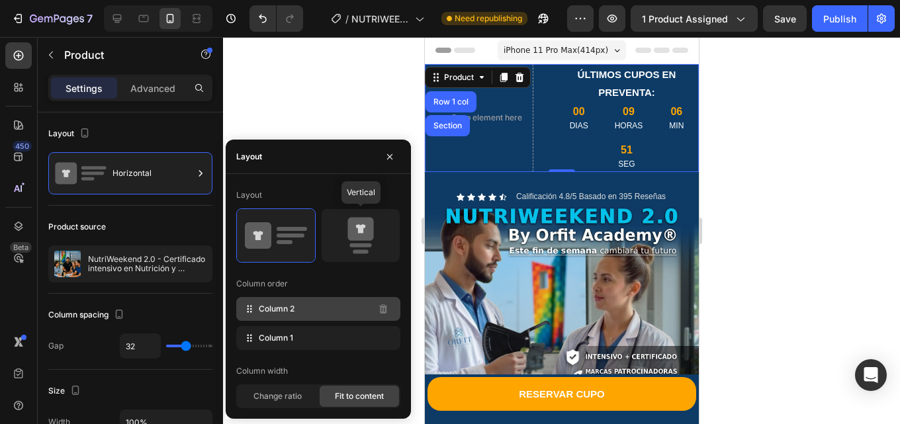
type input "4"
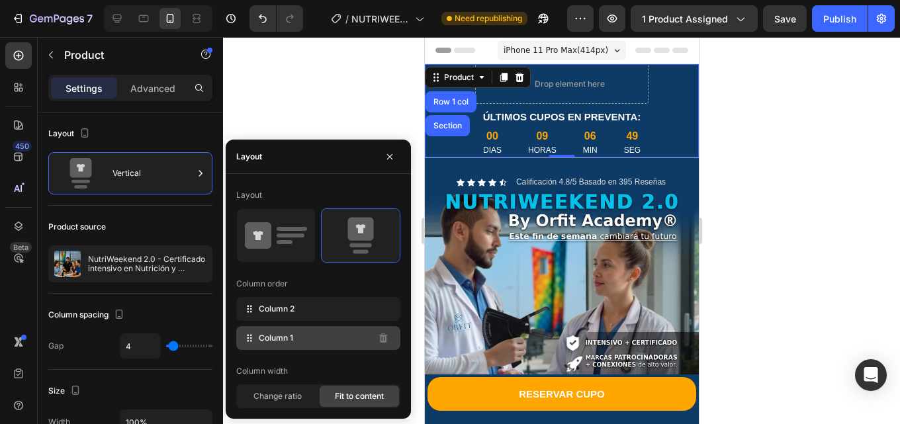
click at [332, 340] on div "Column 1" at bounding box center [318, 338] width 164 height 24
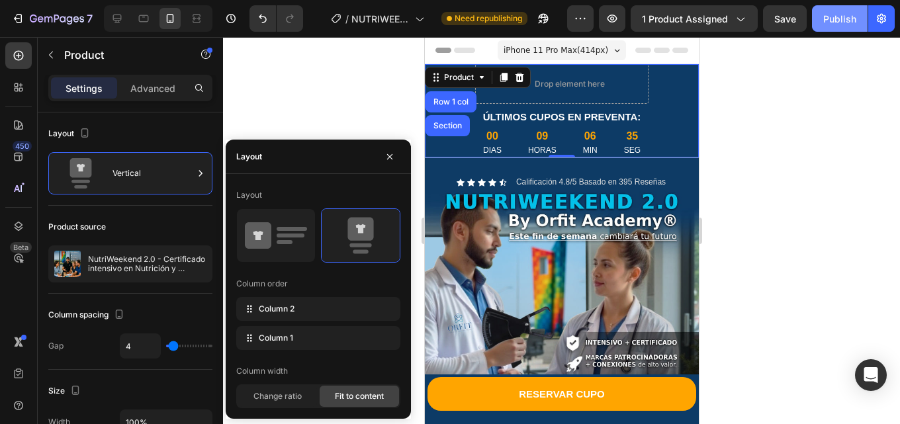
click at [826, 26] on button "Publish" at bounding box center [840, 18] width 56 height 26
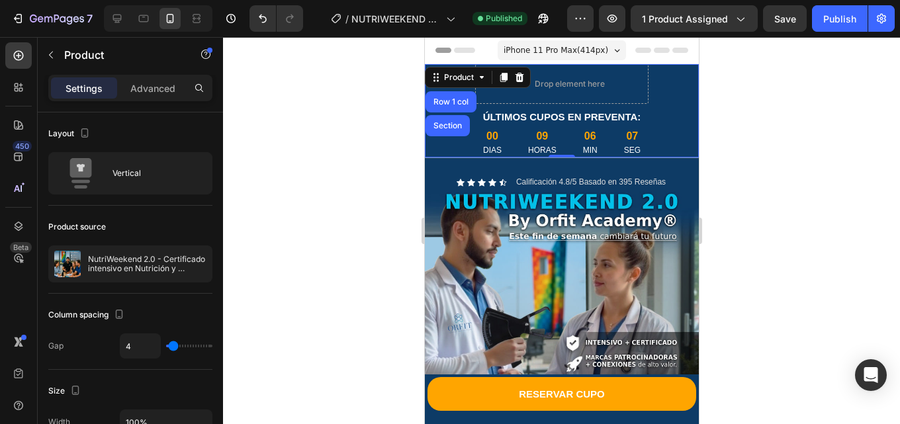
click at [660, 129] on div "ÚLTIMOS CUPOS EN PREVENTA: Text Block 00 [PERSON_NAME] 09 HORAS 06 MIN 07 SEG C…" at bounding box center [561, 110] width 274 height 93
click at [161, 92] on p "Advanced" at bounding box center [152, 88] width 45 height 14
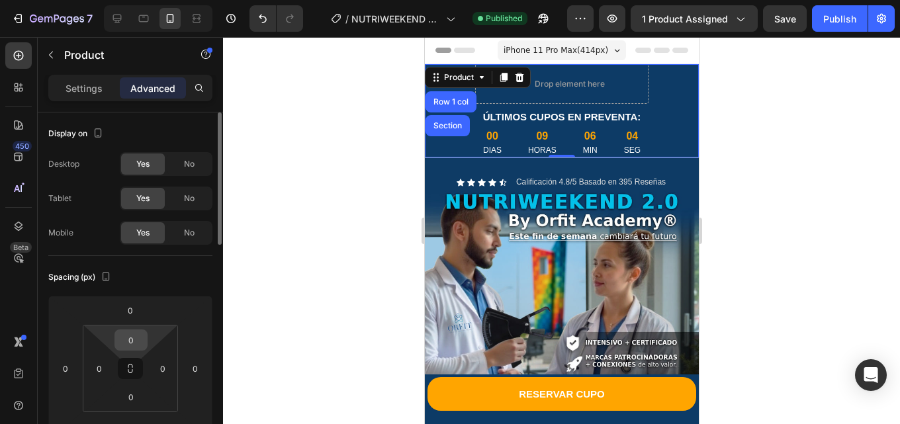
click at [130, 339] on input "0" at bounding box center [131, 340] width 26 height 20
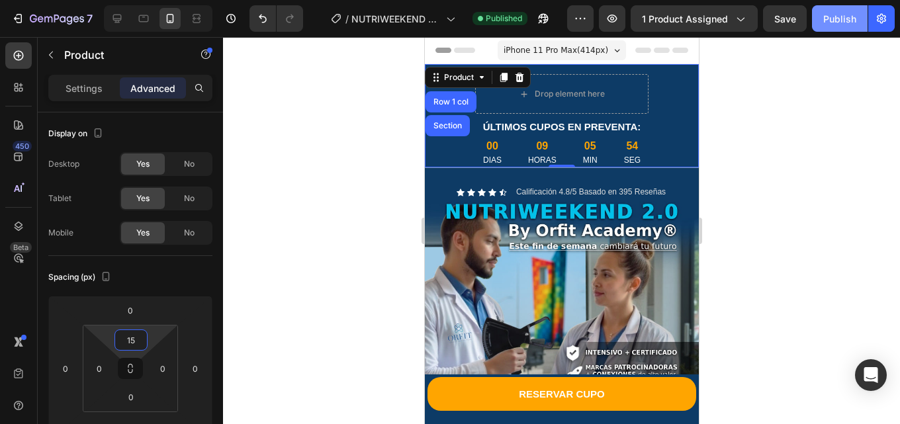
click at [818, 26] on button "Publish" at bounding box center [840, 18] width 56 height 26
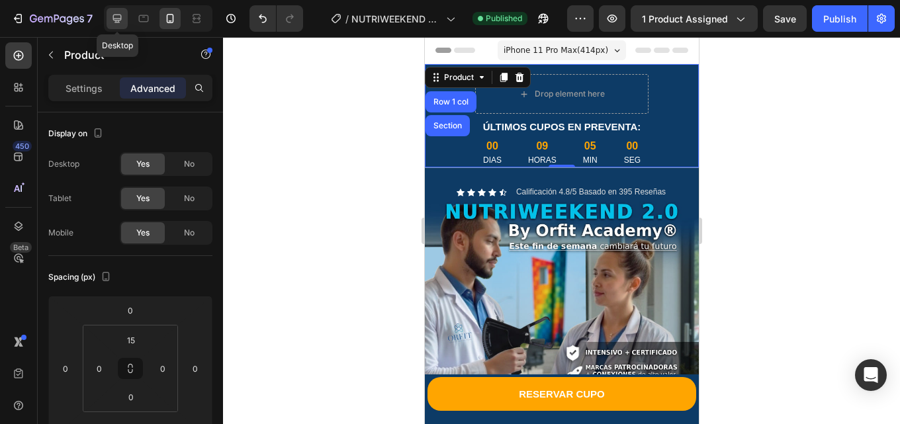
click at [116, 17] on icon at bounding box center [116, 18] width 13 height 13
type input "0"
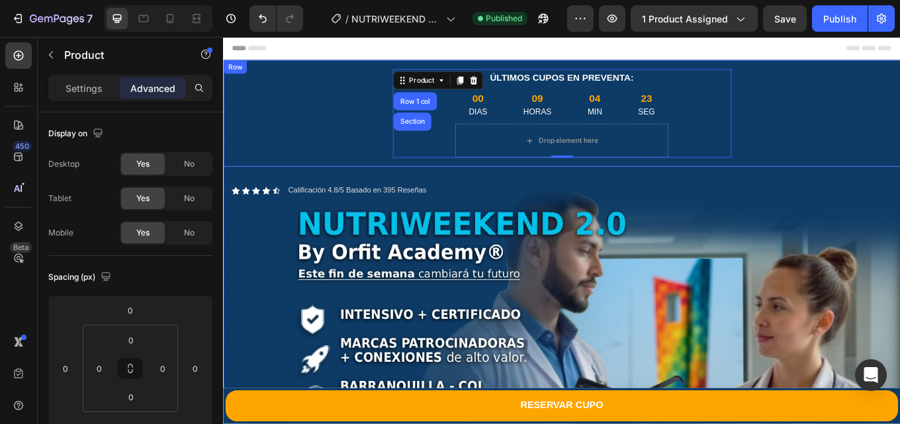
click at [239, 71] on div "Row" at bounding box center [237, 72] width 22 height 12
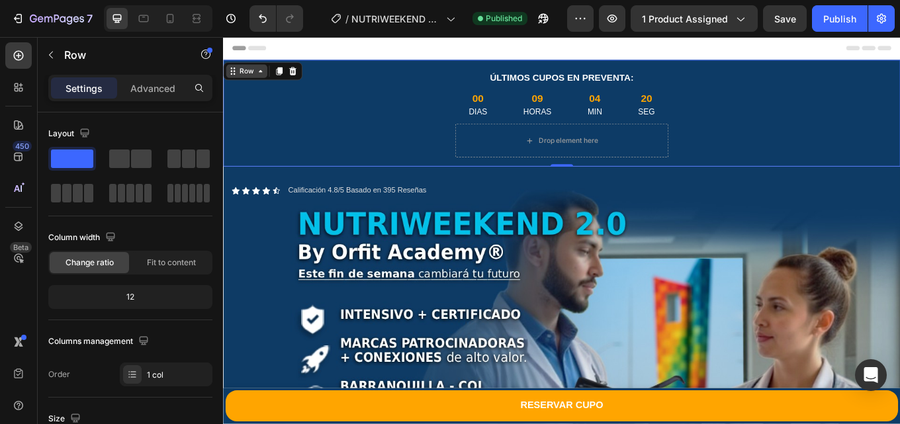
click at [267, 73] on icon at bounding box center [266, 77] width 11 height 11
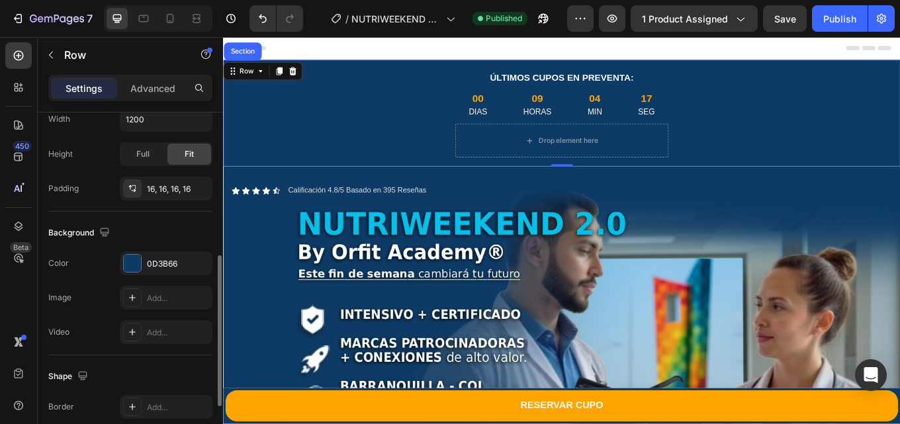
scroll to position [458, 0]
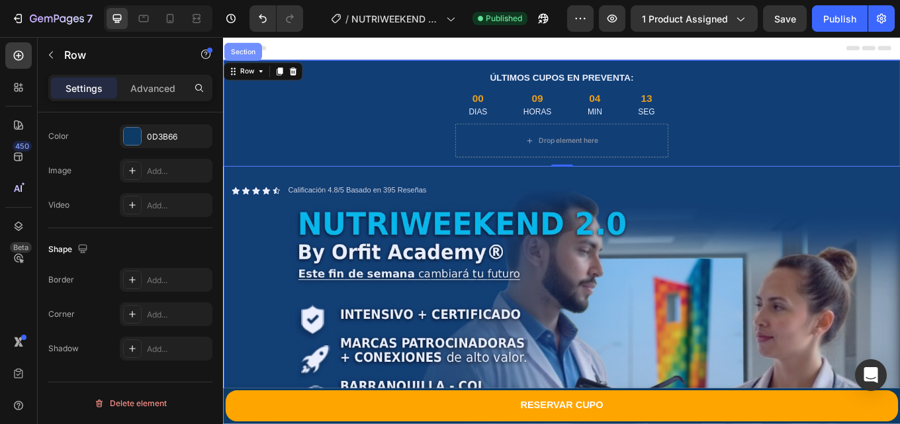
click at [246, 54] on div "Section" at bounding box center [246, 54] width 34 height 8
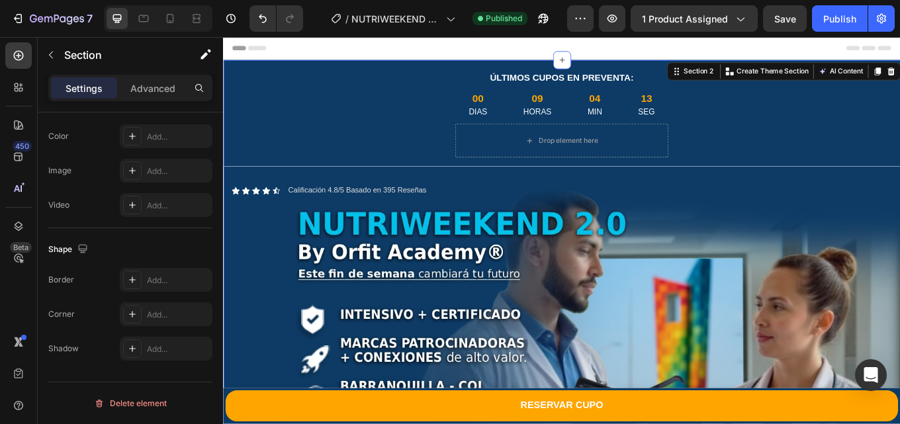
scroll to position [0, 0]
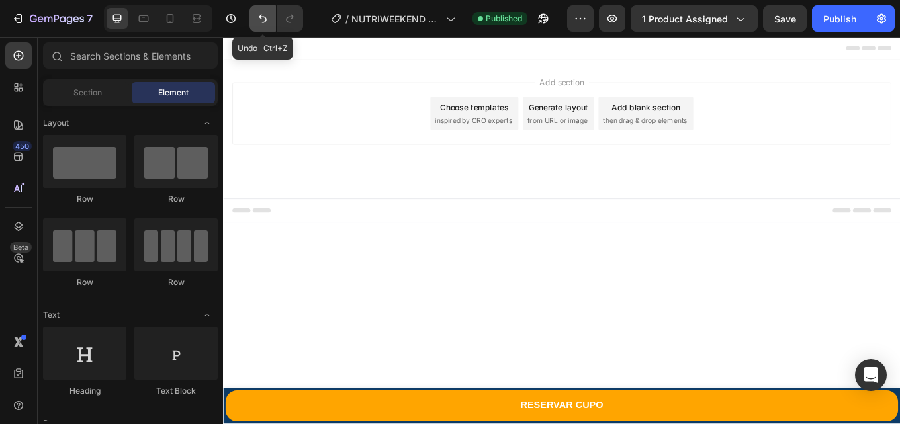
click at [258, 26] on button "Undo/Redo" at bounding box center [262, 18] width 26 height 26
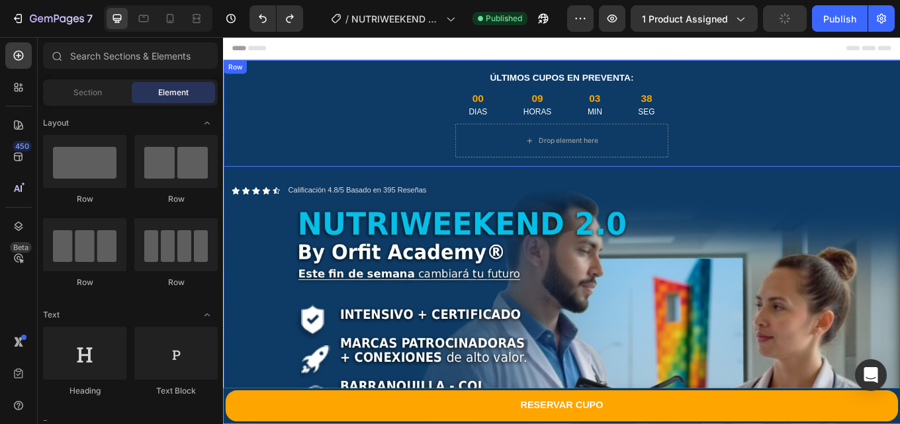
click at [240, 75] on div "Row" at bounding box center [237, 72] width 22 height 12
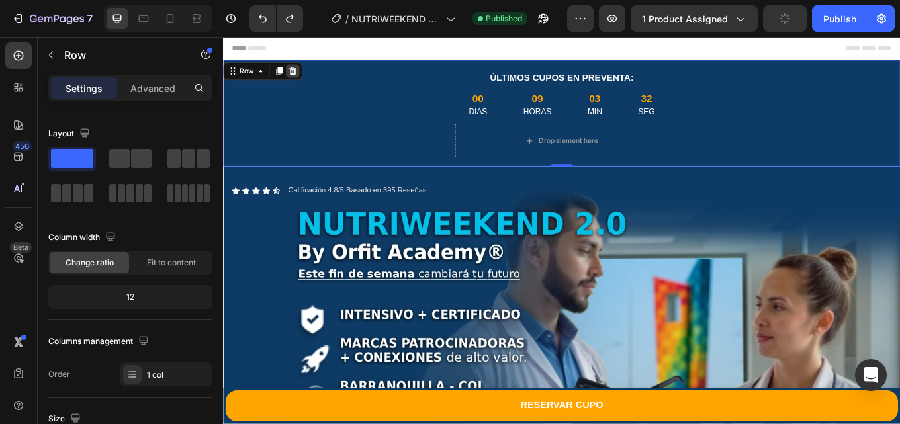
click at [305, 79] on icon at bounding box center [304, 77] width 11 height 11
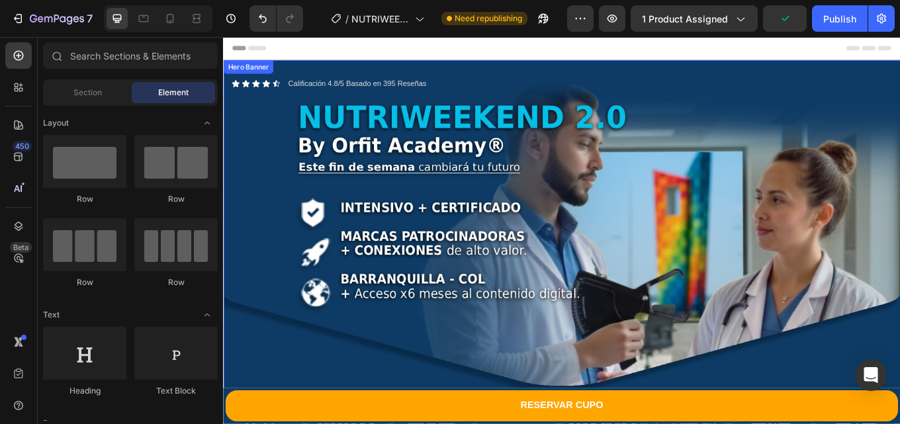
scroll to position [265, 0]
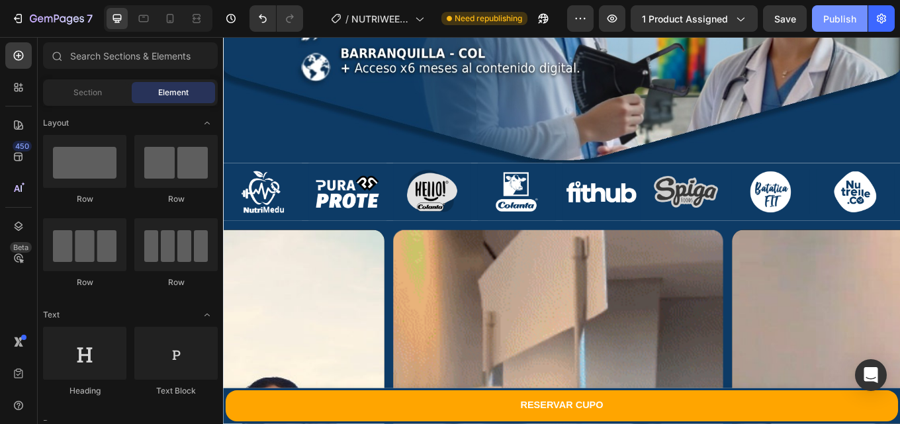
click at [839, 21] on div "Publish" at bounding box center [839, 19] width 33 height 14
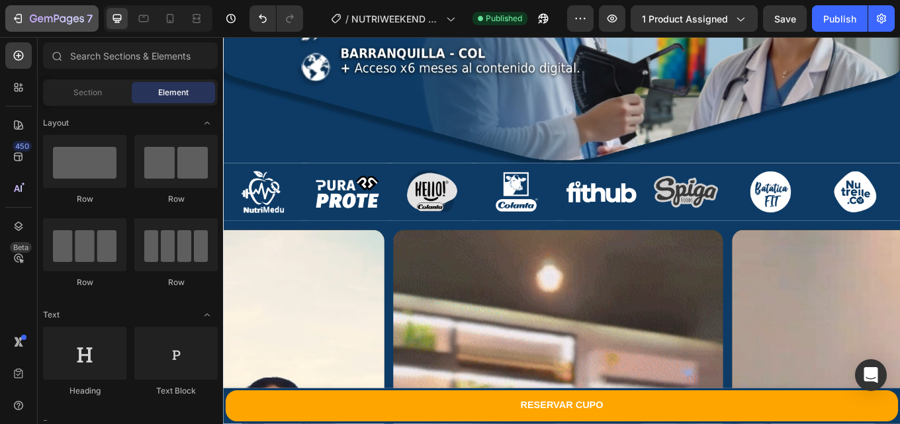
click at [19, 17] on icon "button" at bounding box center [17, 18] width 13 height 13
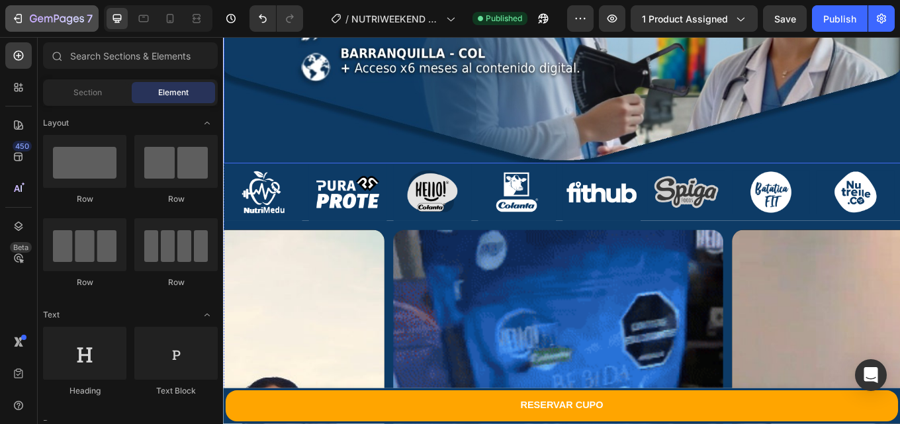
scroll to position [66, 0]
